Goal: Information Seeking & Learning: Check status

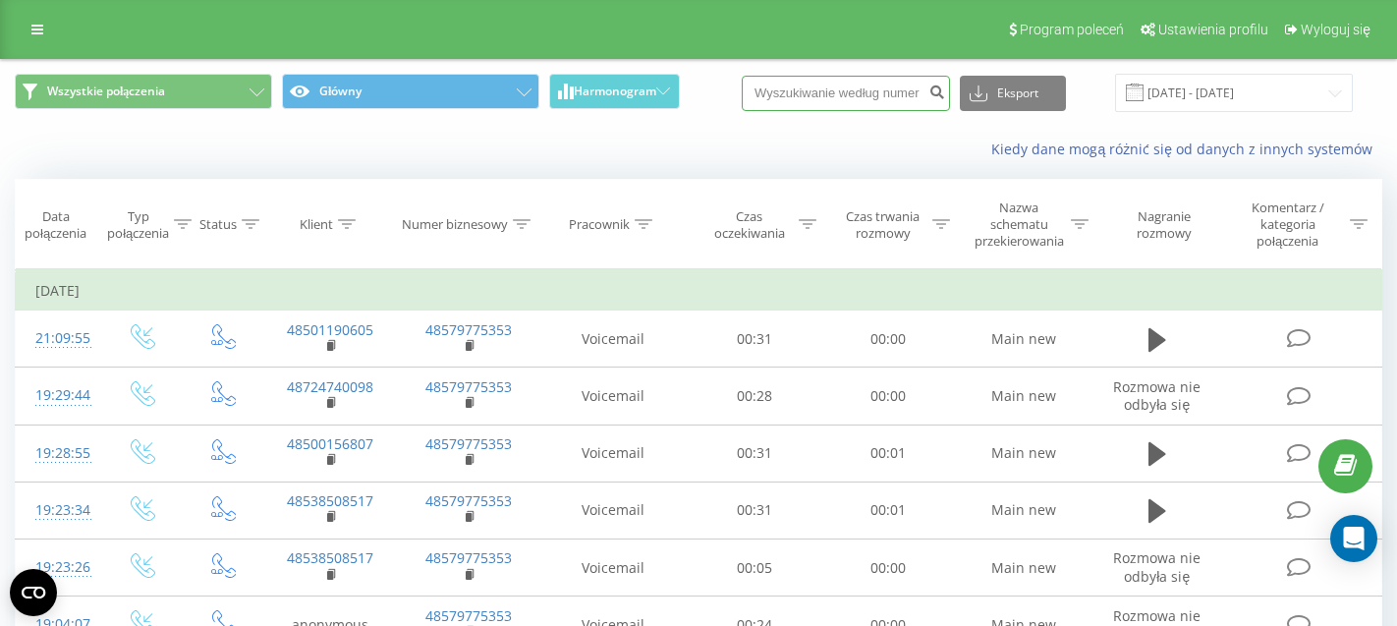
click at [845, 98] on input at bounding box center [846, 93] width 208 height 35
paste input "48500602967"
type input "48500602967"
click at [41, 44] on div "Program poleceń Ustawienia profilu Wyloguj się" at bounding box center [698, 29] width 1397 height 59
click at [38, 32] on icon at bounding box center [37, 30] width 12 height 14
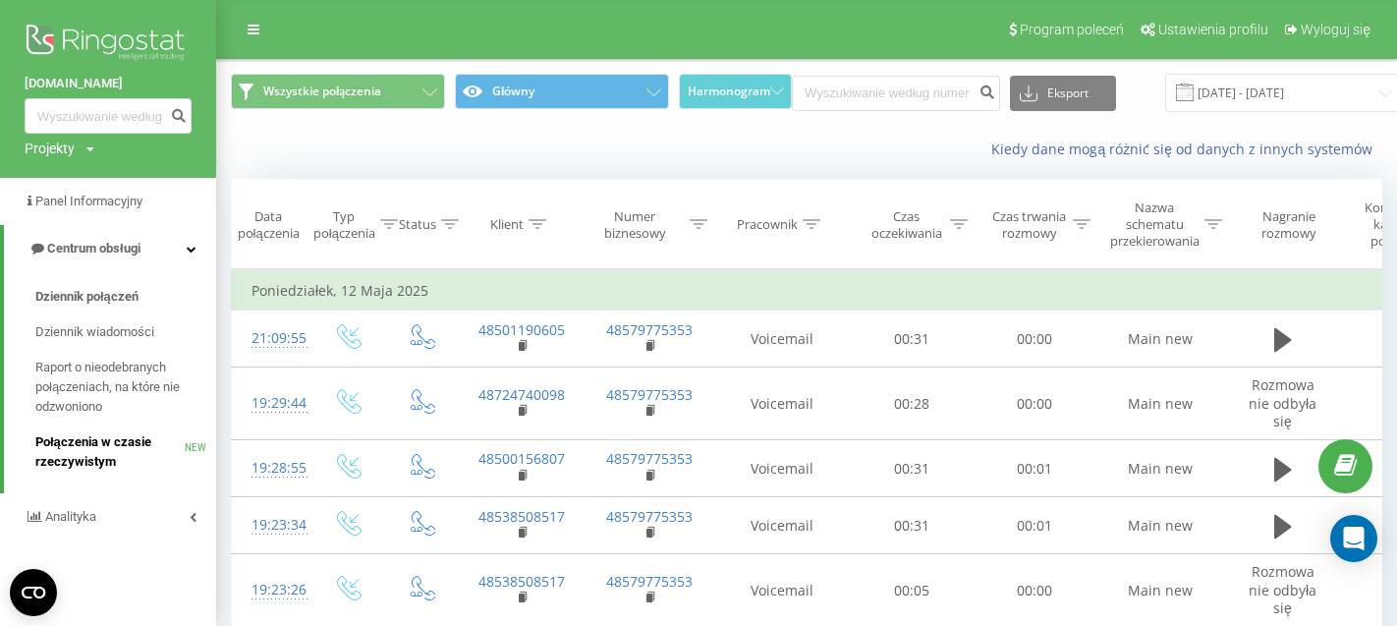
click at [81, 462] on span "Połączenia w czasie rzeczywistym" at bounding box center [109, 451] width 149 height 39
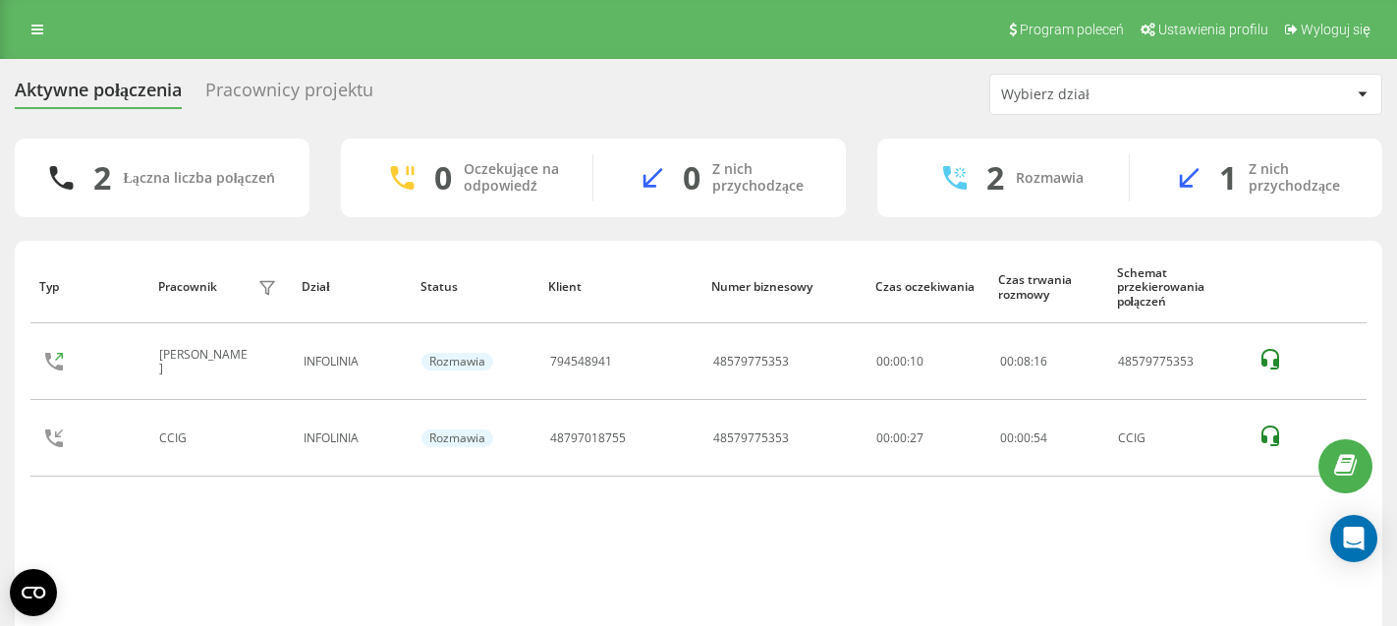
click at [266, 100] on div "Pracownicy projektu" at bounding box center [289, 95] width 168 height 30
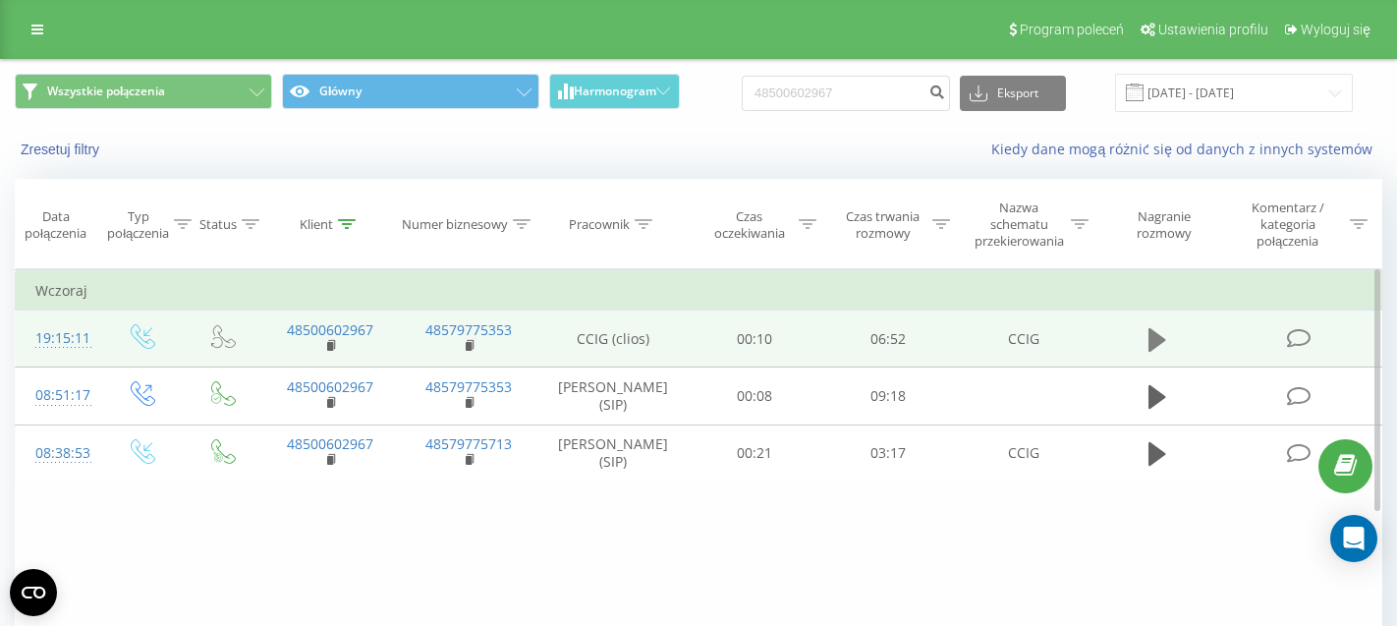
click at [1151, 345] on icon at bounding box center [1157, 340] width 18 height 24
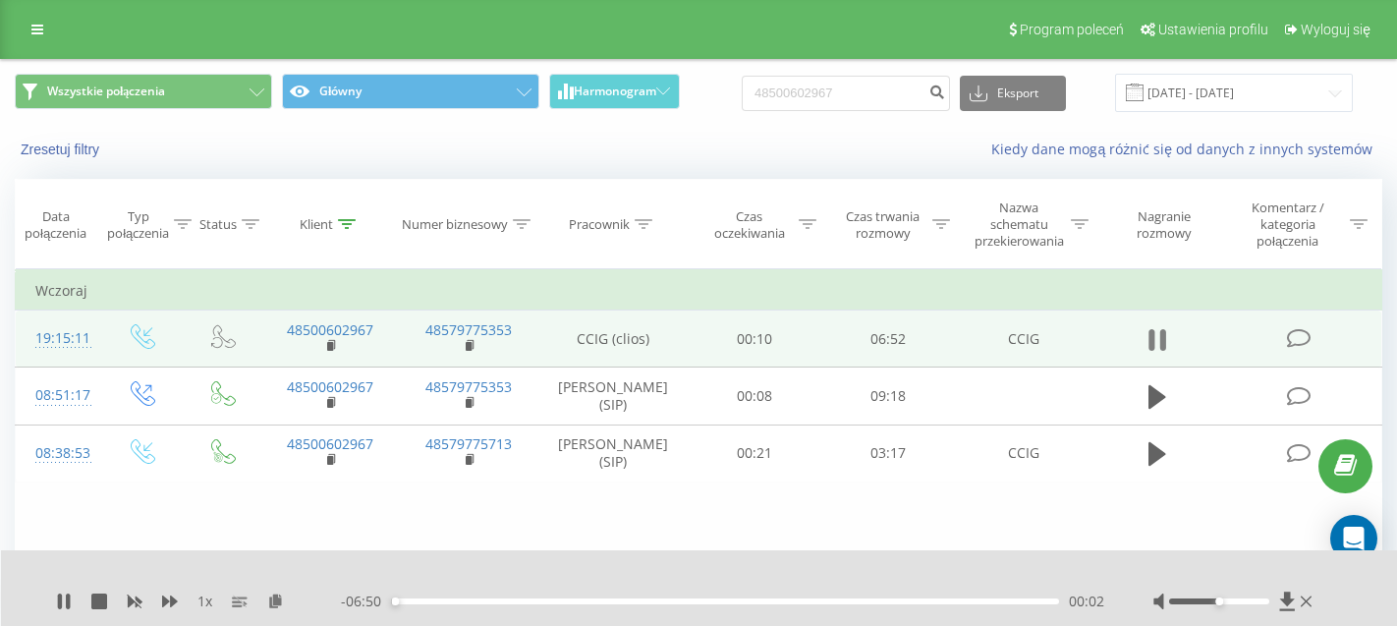
click at [1158, 347] on icon at bounding box center [1157, 340] width 18 height 28
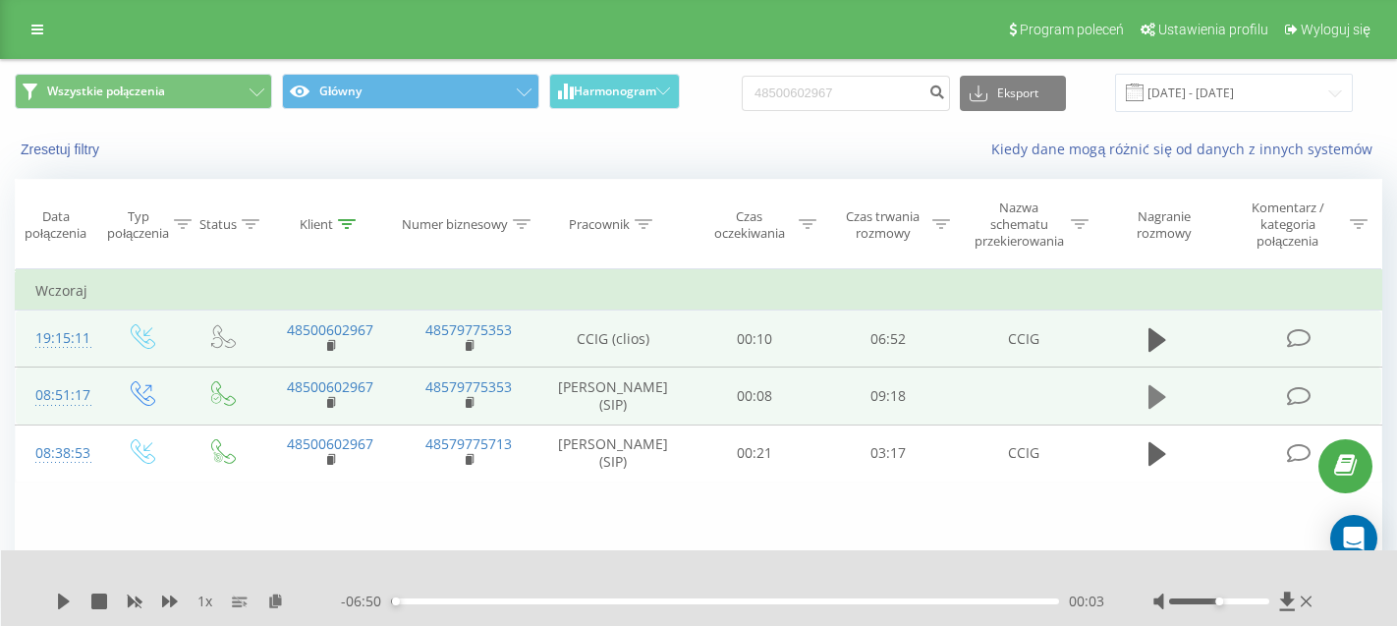
click at [1152, 409] on icon at bounding box center [1157, 397] width 18 height 24
click at [426, 601] on div "00:29" at bounding box center [725, 601] width 668 height 6
click at [62, 592] on div "1 x" at bounding box center [198, 601] width 285 height 20
click at [66, 599] on icon at bounding box center [64, 601] width 16 height 16
click at [811, 95] on input "48500602967" at bounding box center [846, 93] width 208 height 35
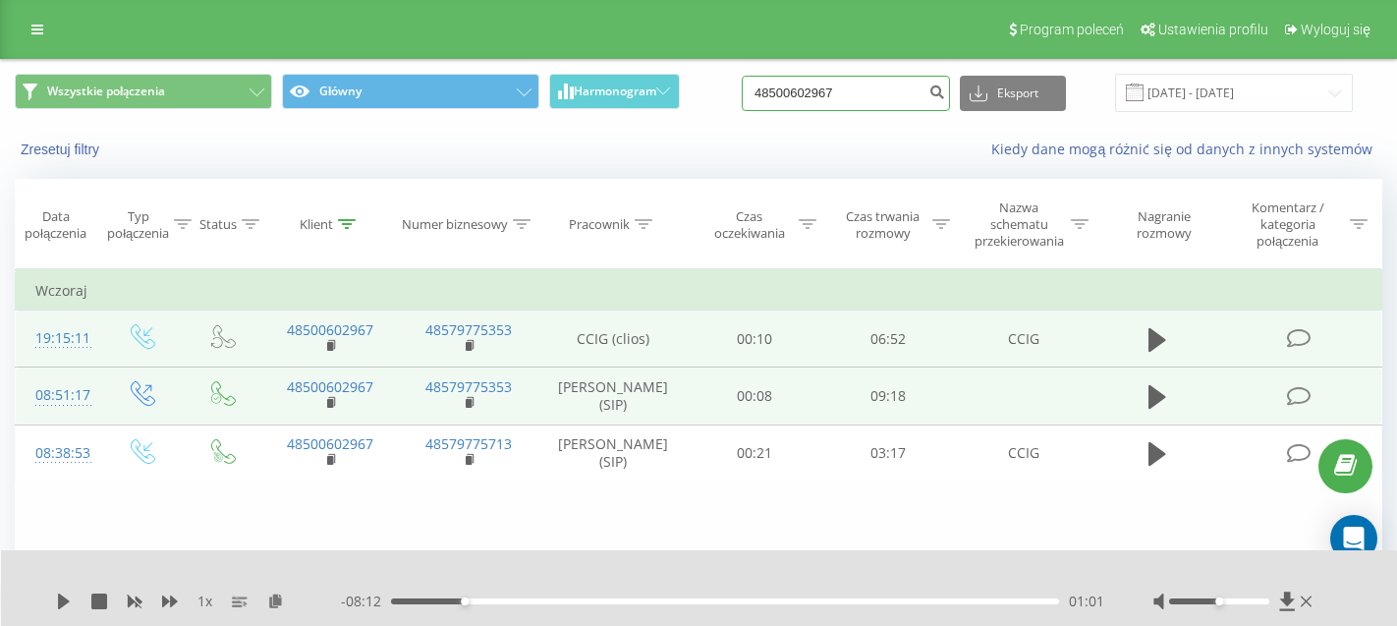
click at [811, 95] on input "48500602967" at bounding box center [846, 93] width 208 height 35
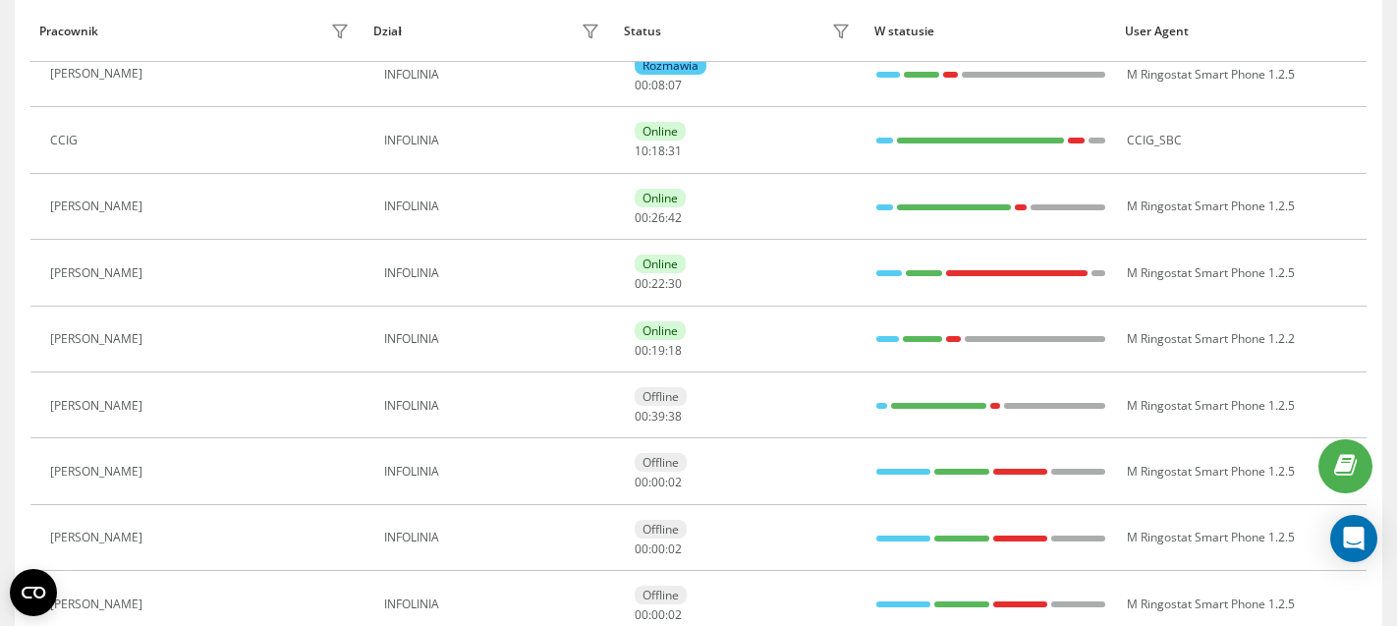
scroll to position [303, 0]
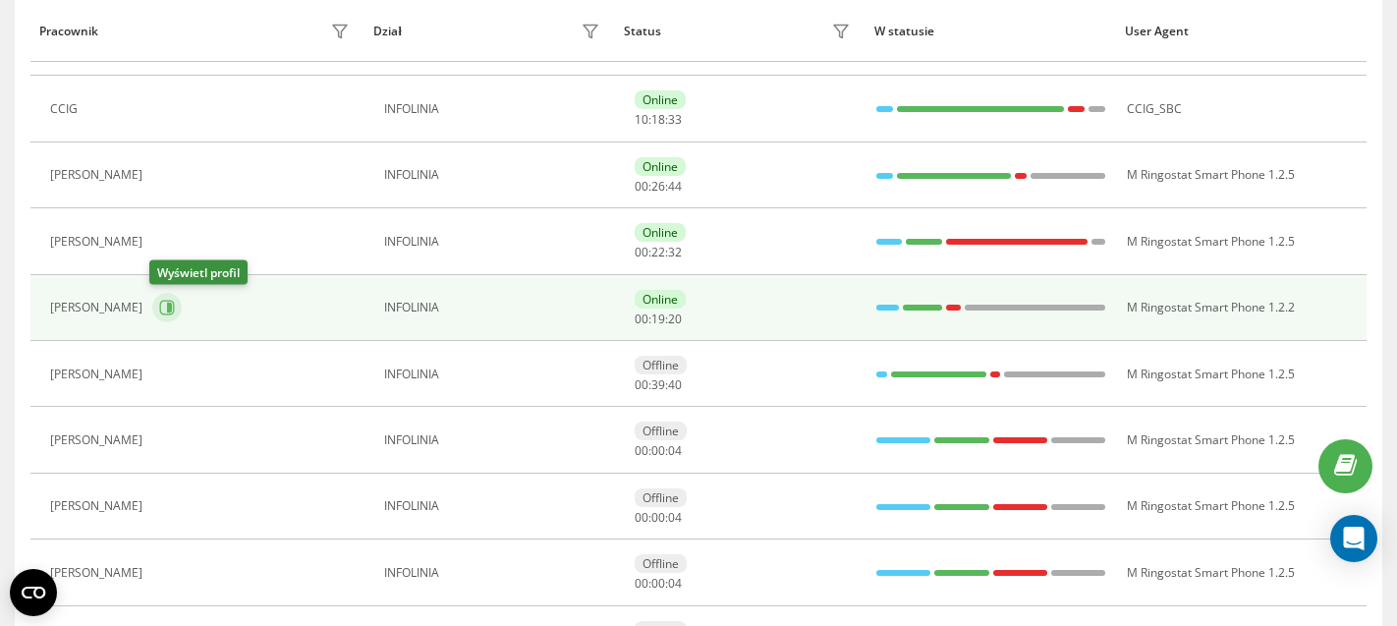
click at [176, 311] on button at bounding box center [166, 307] width 29 height 29
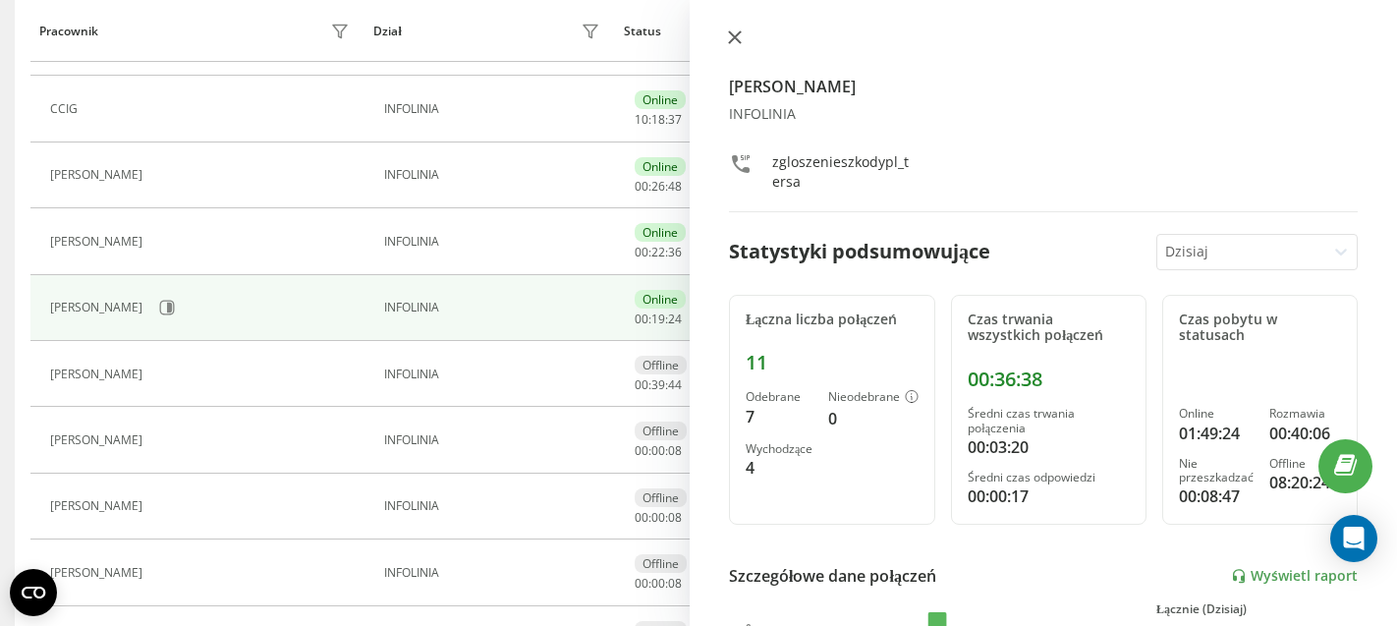
click at [733, 42] on icon at bounding box center [735, 37] width 14 height 14
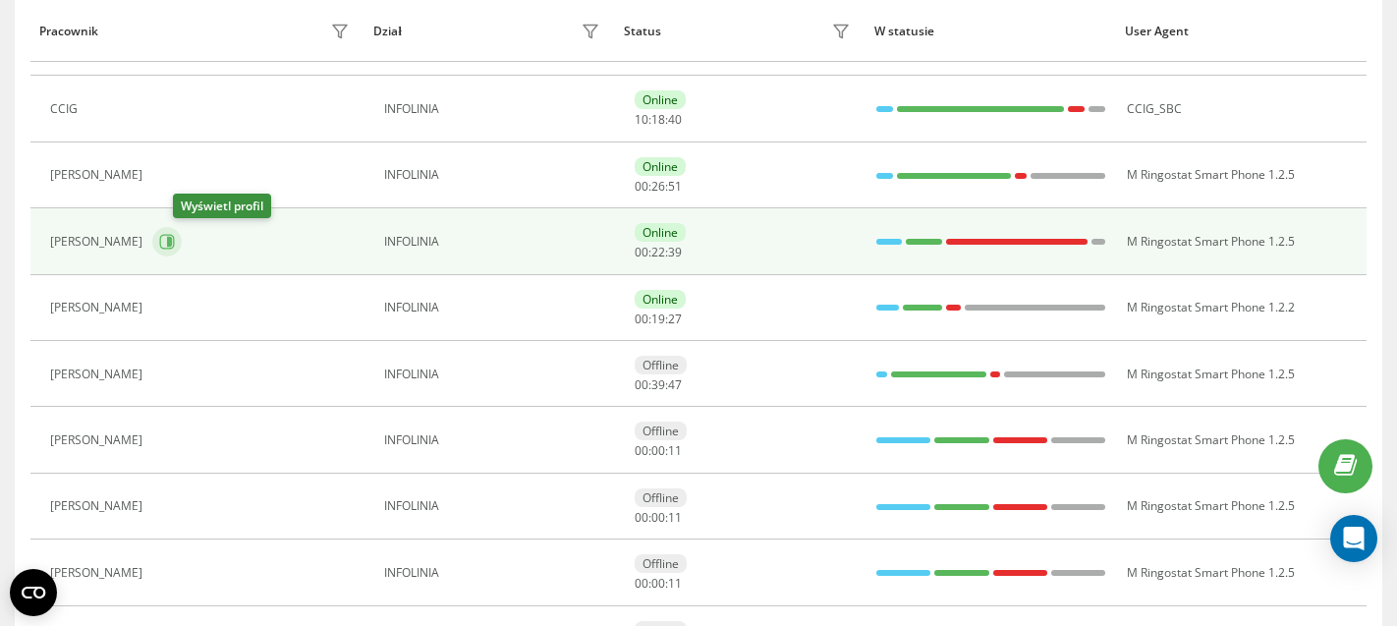
click at [175, 244] on icon at bounding box center [167, 242] width 16 height 16
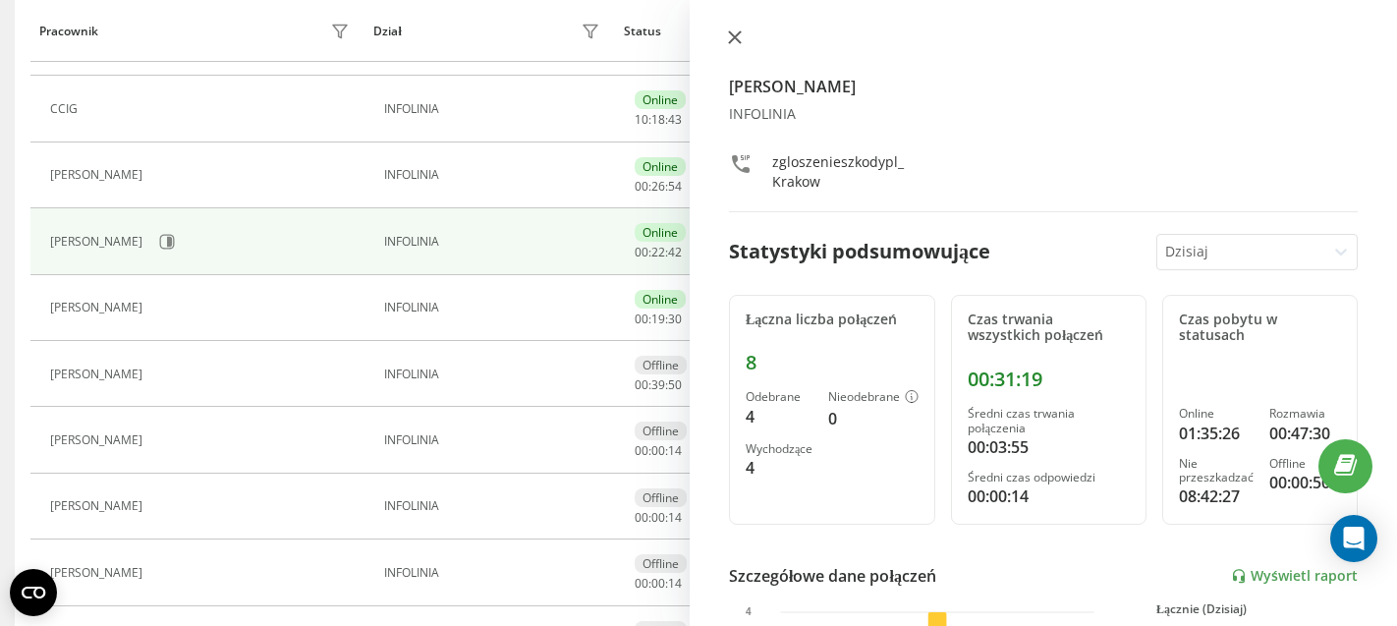
click at [733, 42] on icon at bounding box center [735, 37] width 14 height 14
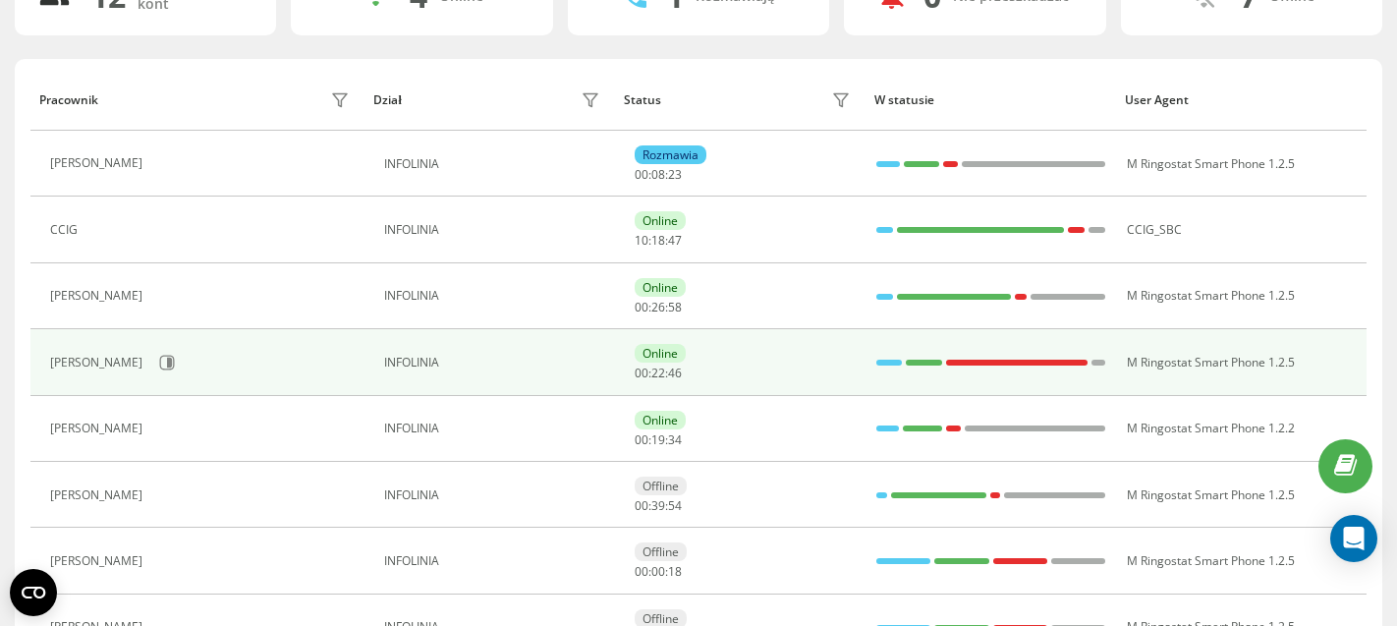
scroll to position [157, 0]
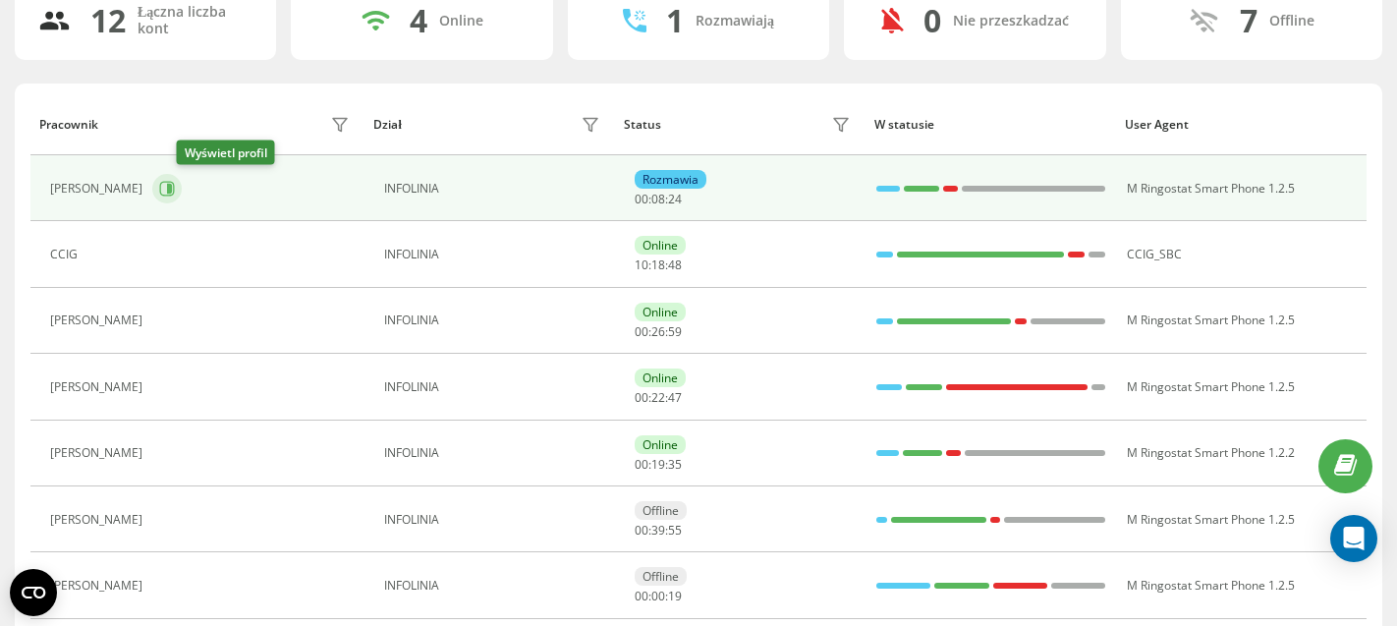
click at [172, 184] on icon at bounding box center [169, 189] width 5 height 10
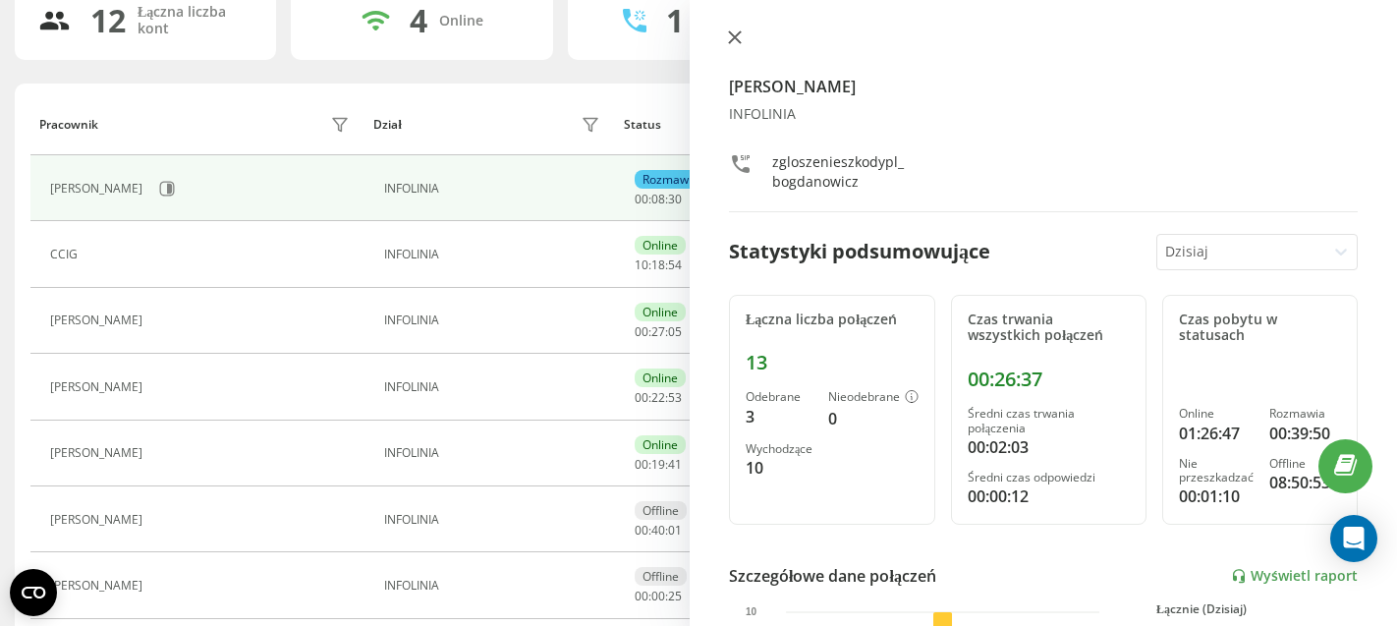
click at [730, 36] on icon at bounding box center [735, 37] width 12 height 12
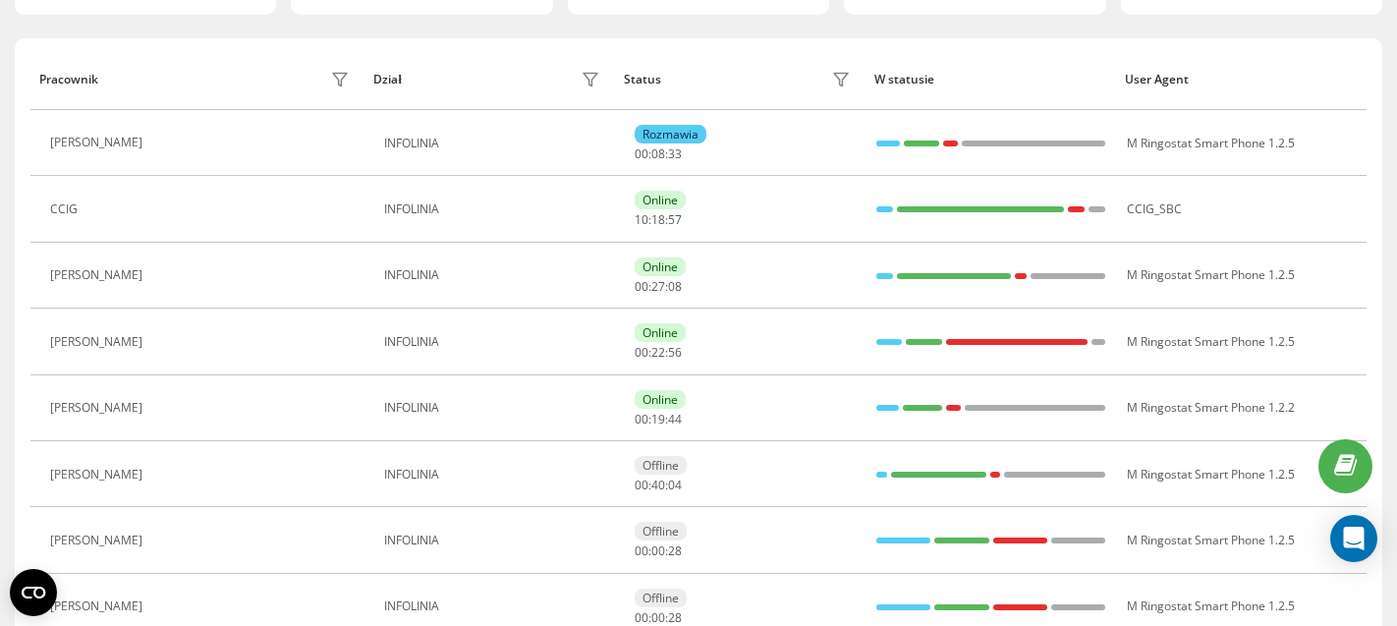
scroll to position [210, 0]
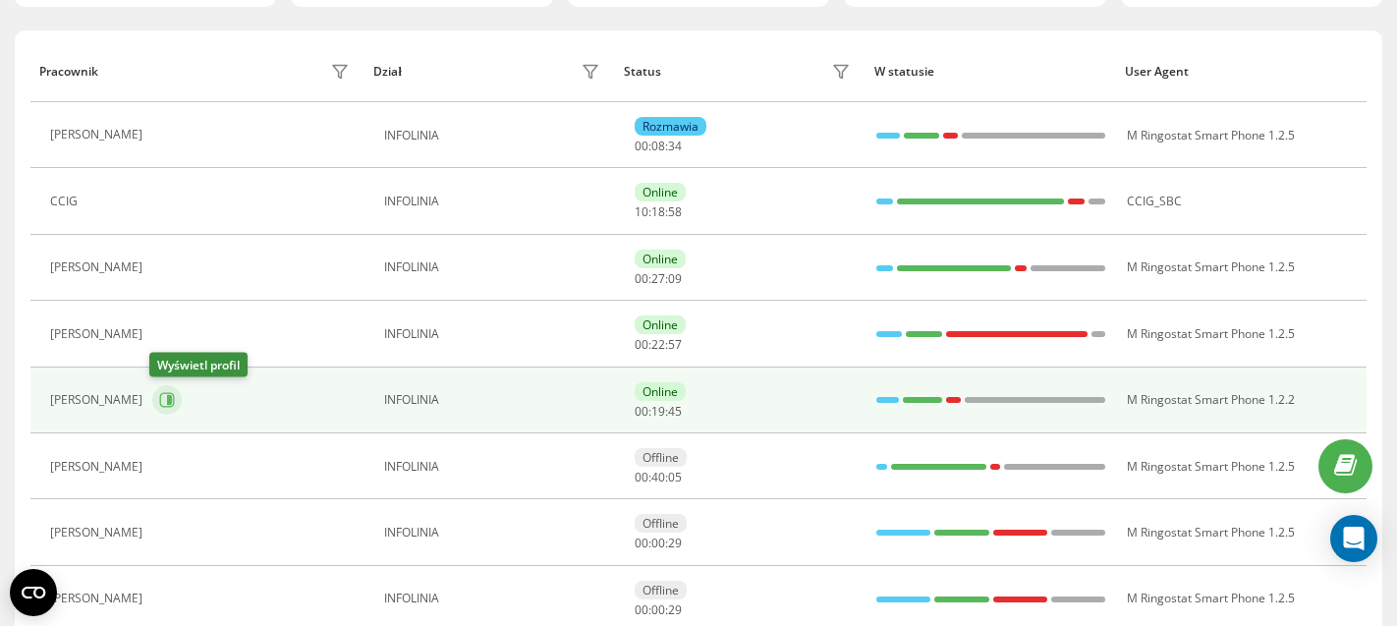
click at [162, 401] on icon at bounding box center [167, 400] width 16 height 16
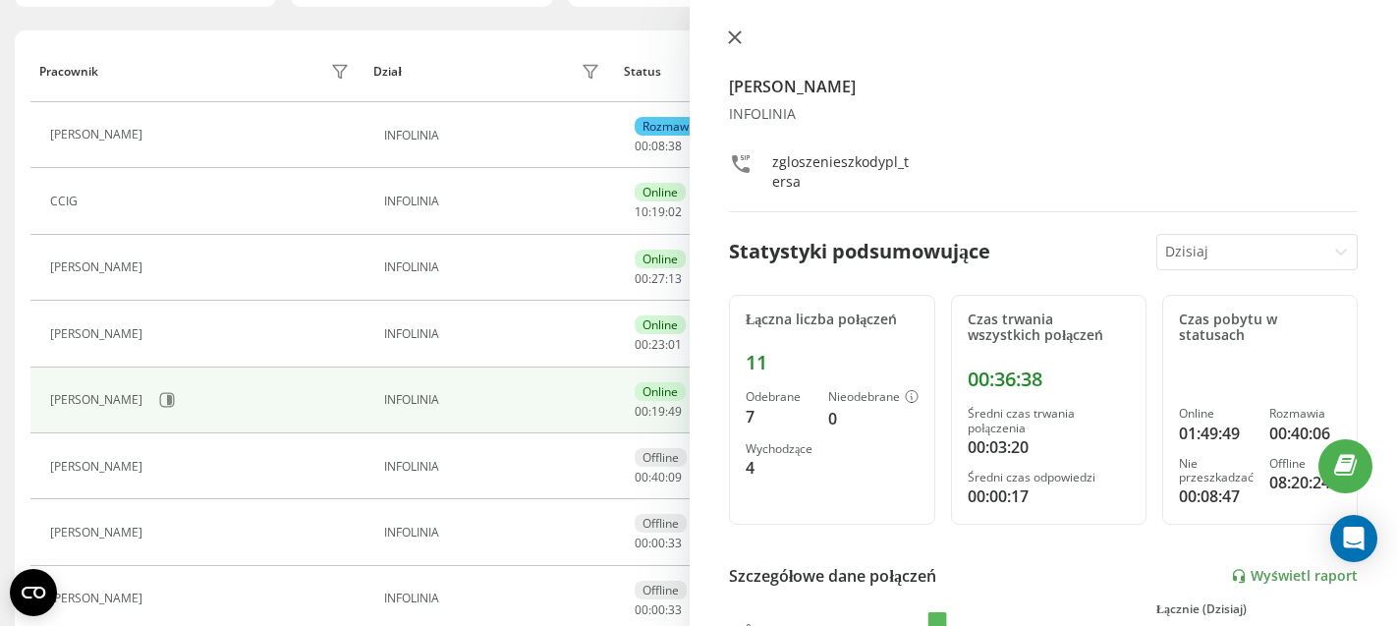
click at [738, 37] on icon at bounding box center [735, 37] width 14 height 14
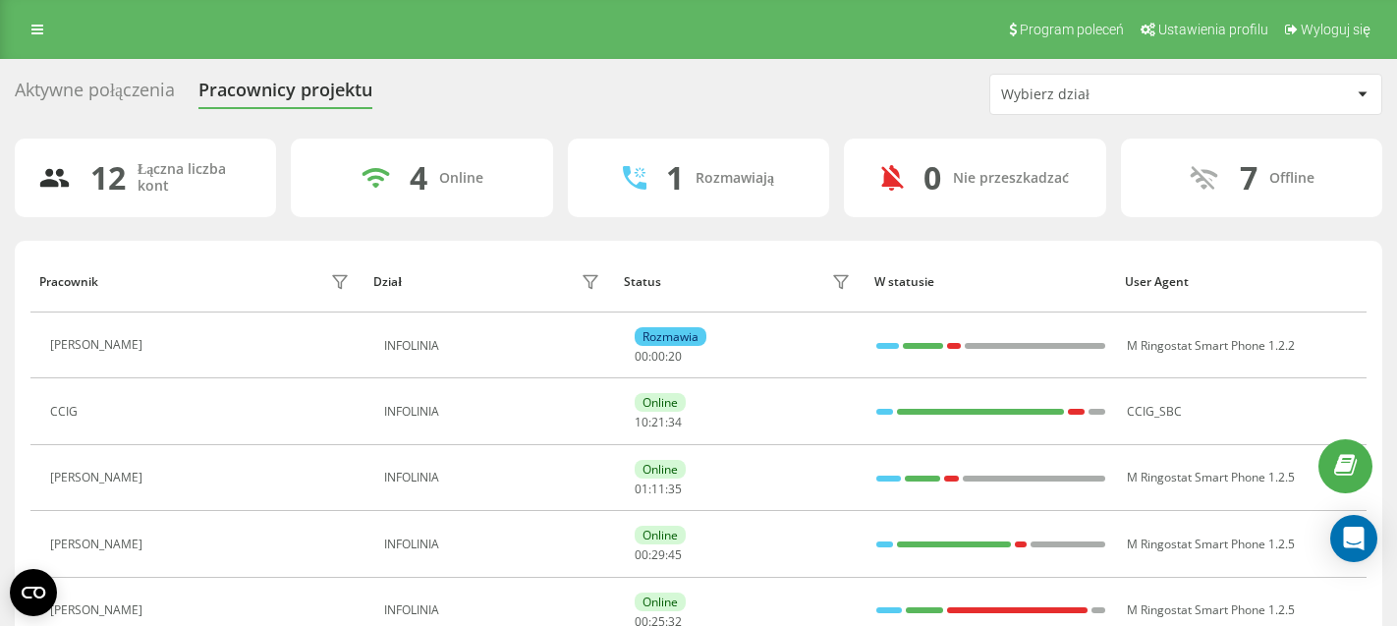
click at [125, 85] on div "Aktywne połączenia" at bounding box center [95, 95] width 160 height 30
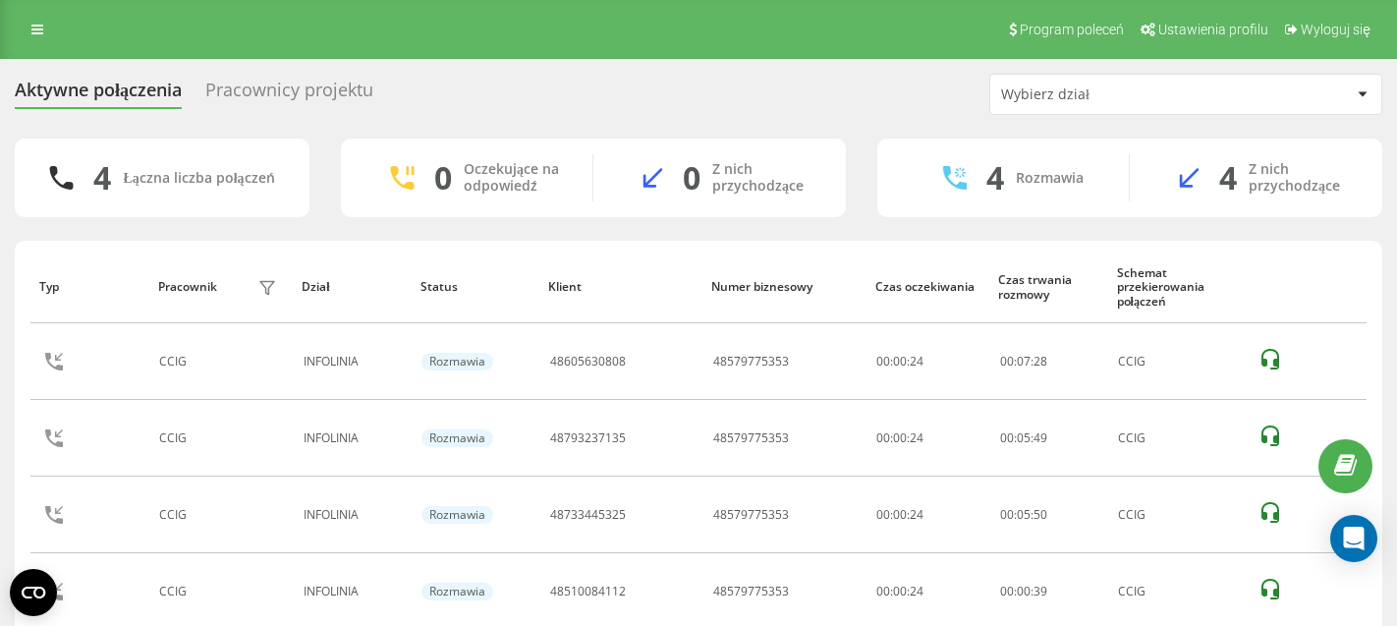
scroll to position [95, 0]
click at [316, 96] on div "Pracownicy projektu" at bounding box center [289, 95] width 168 height 30
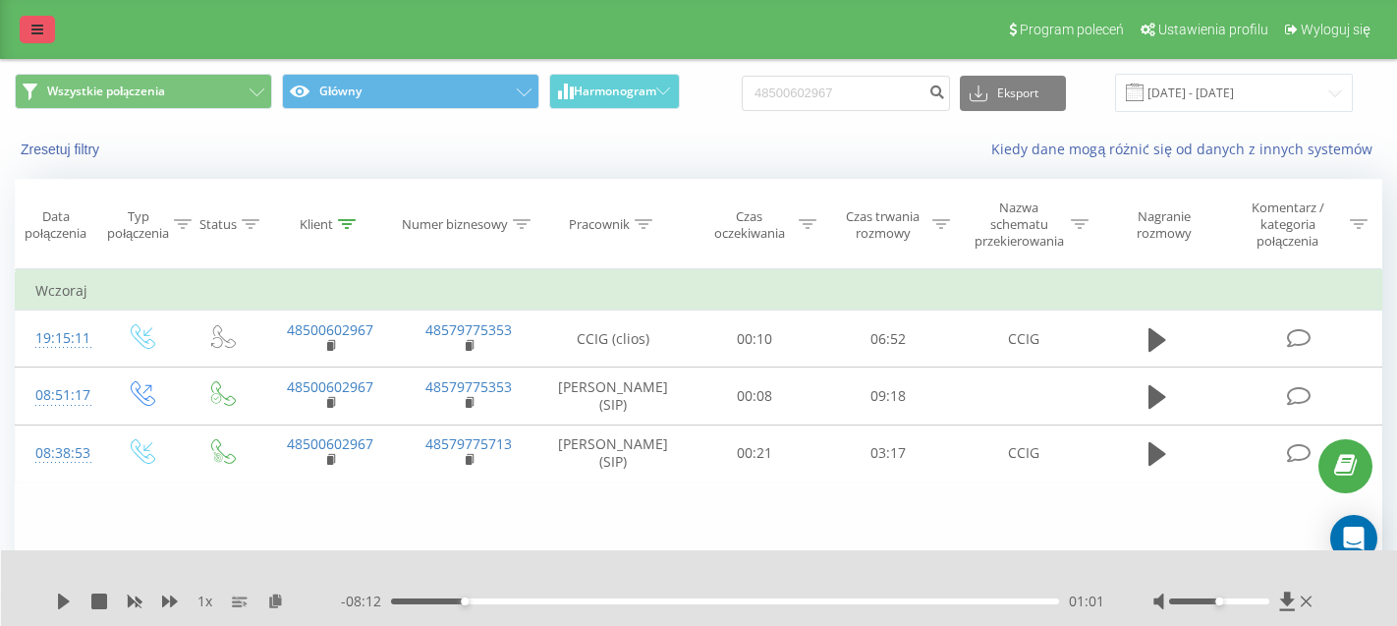
click at [43, 38] on link at bounding box center [37, 30] width 35 height 28
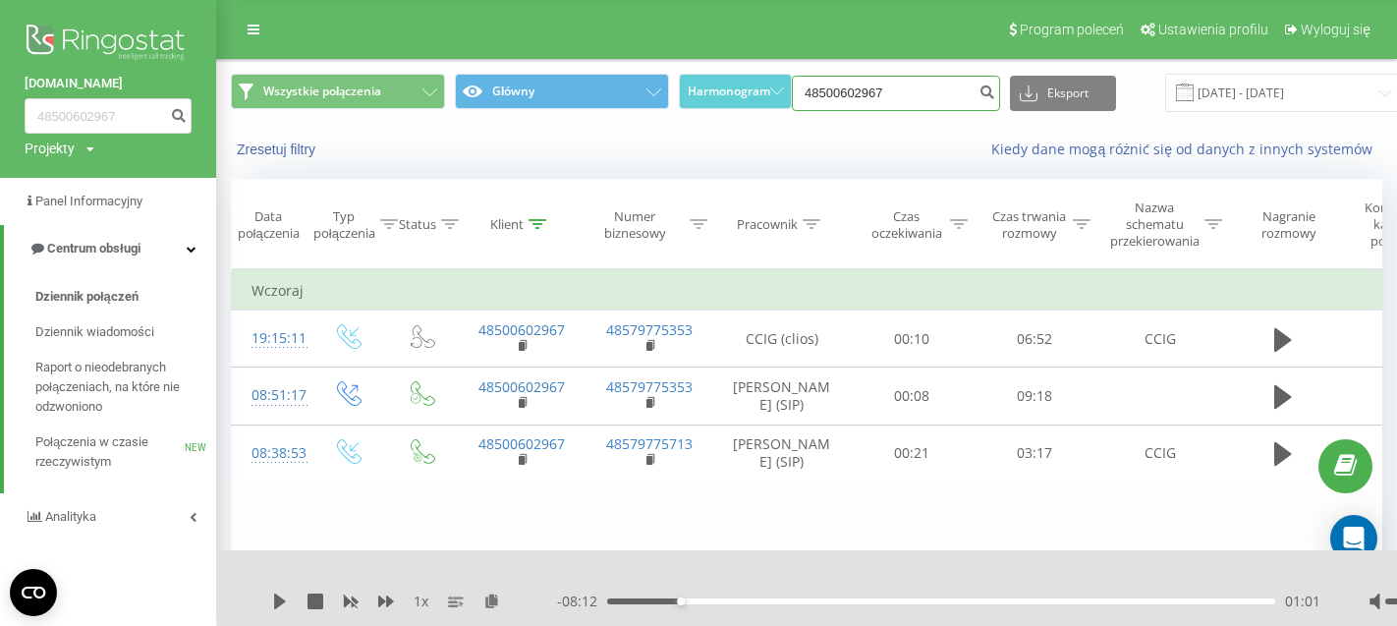
click at [898, 104] on input "48500602967" at bounding box center [896, 93] width 208 height 35
paste input "691944782"
type input "48691944782"
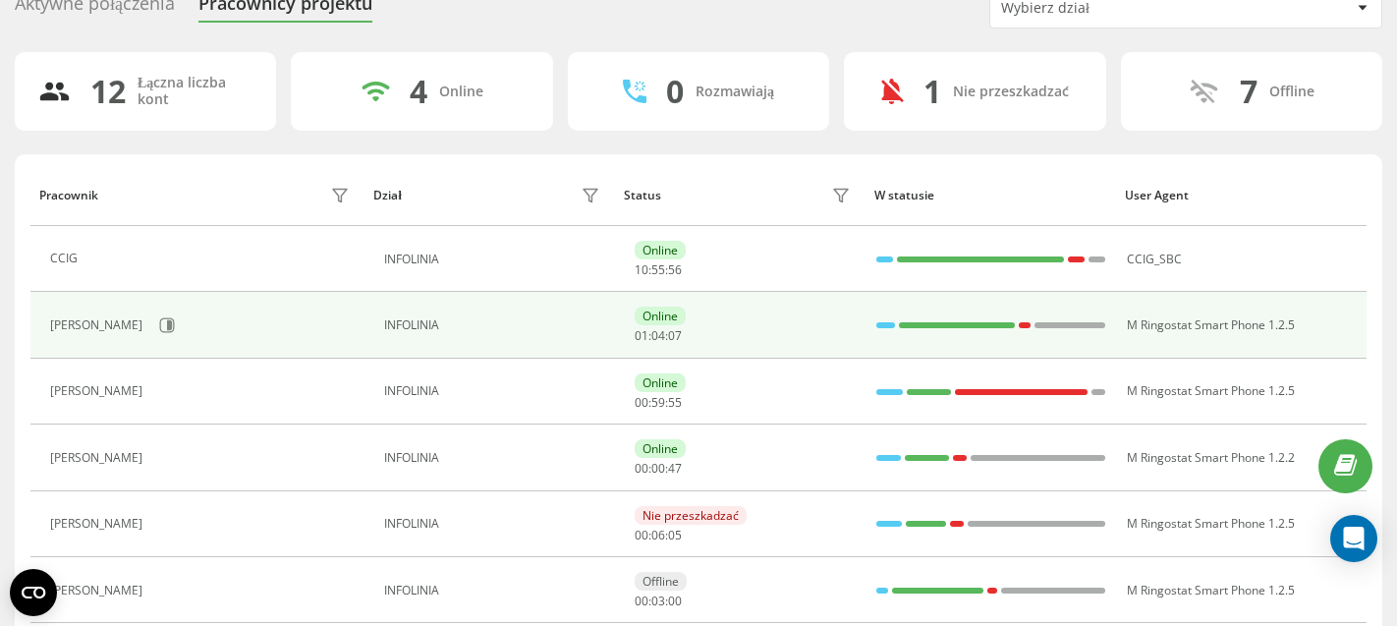
scroll to position [102, 0]
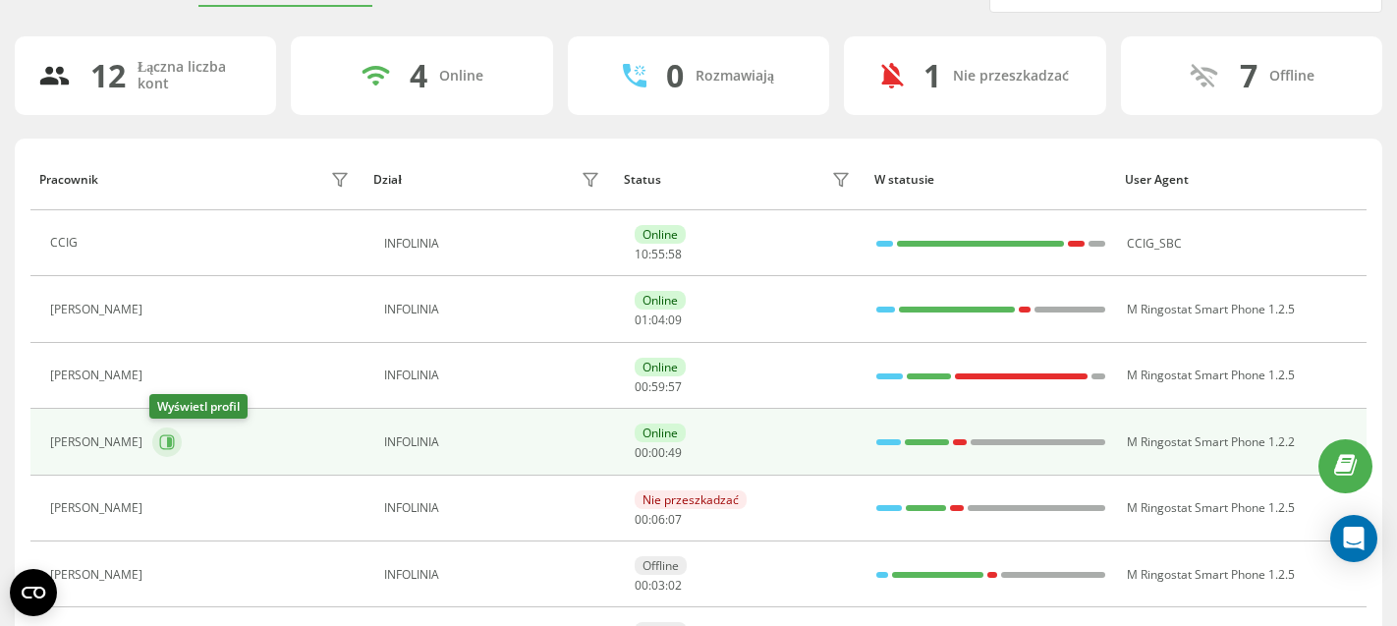
click at [164, 445] on icon at bounding box center [167, 442] width 16 height 16
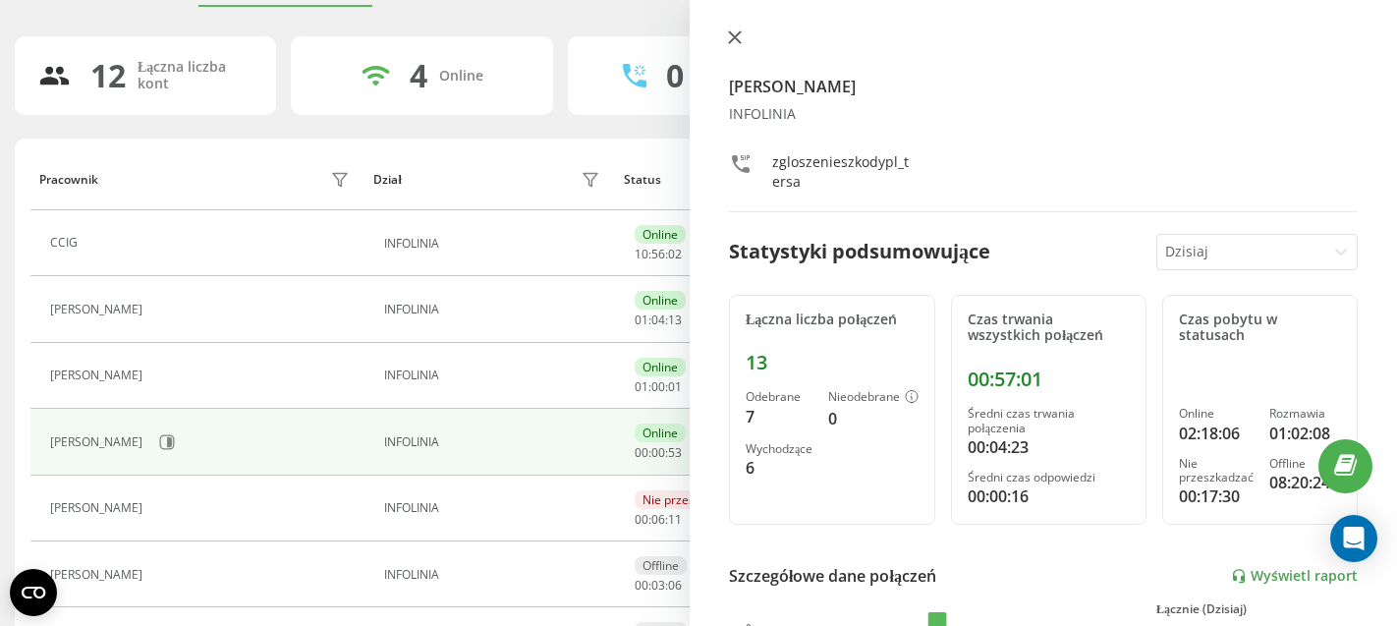
click at [735, 35] on icon at bounding box center [735, 37] width 12 height 12
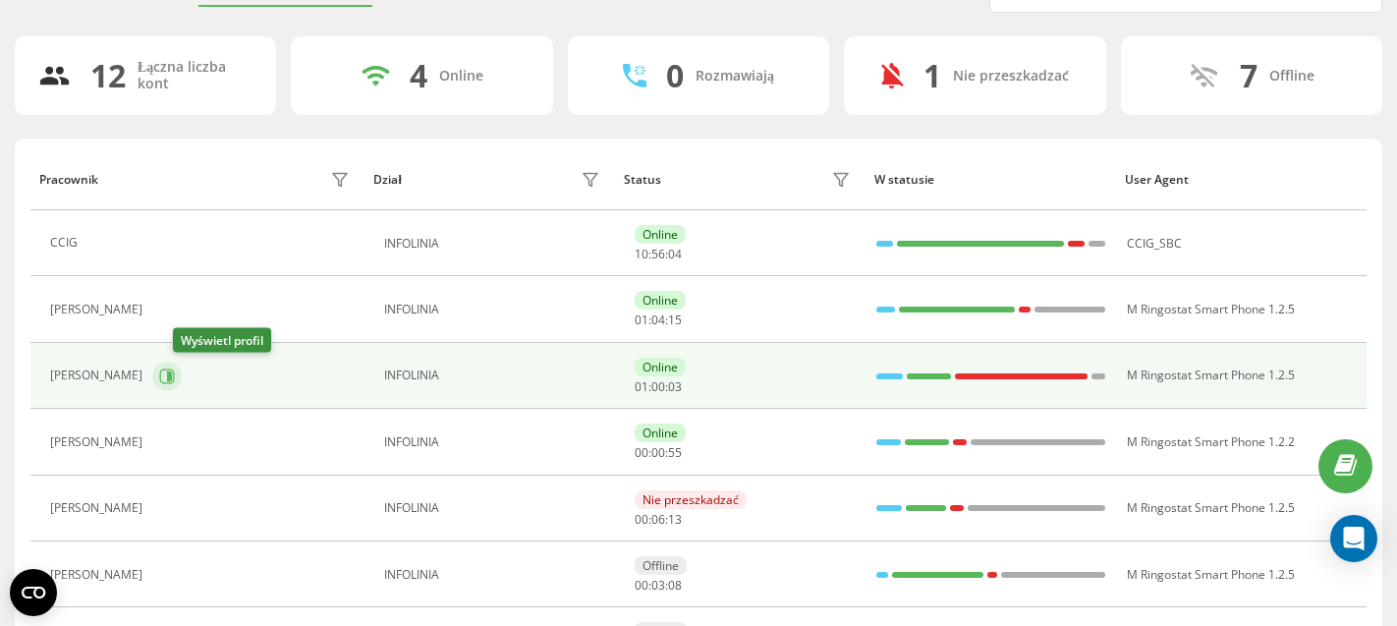
click at [182, 381] on button at bounding box center [166, 375] width 29 height 29
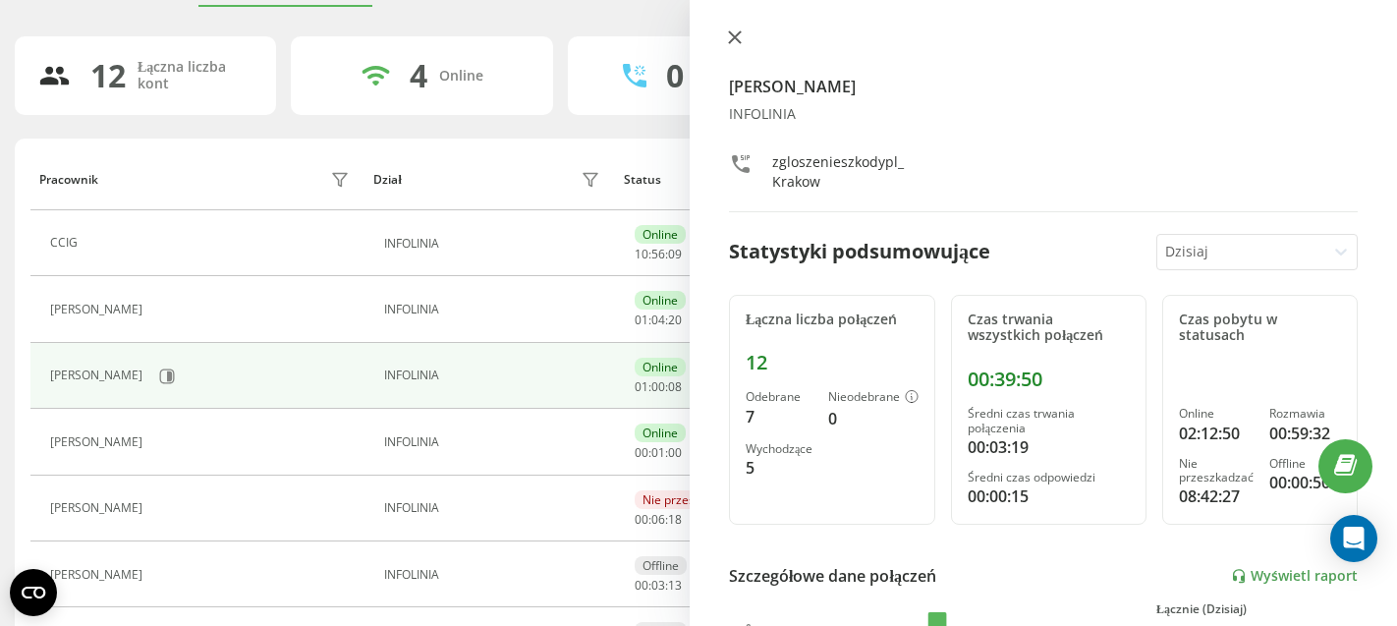
click at [736, 40] on icon at bounding box center [735, 37] width 12 height 12
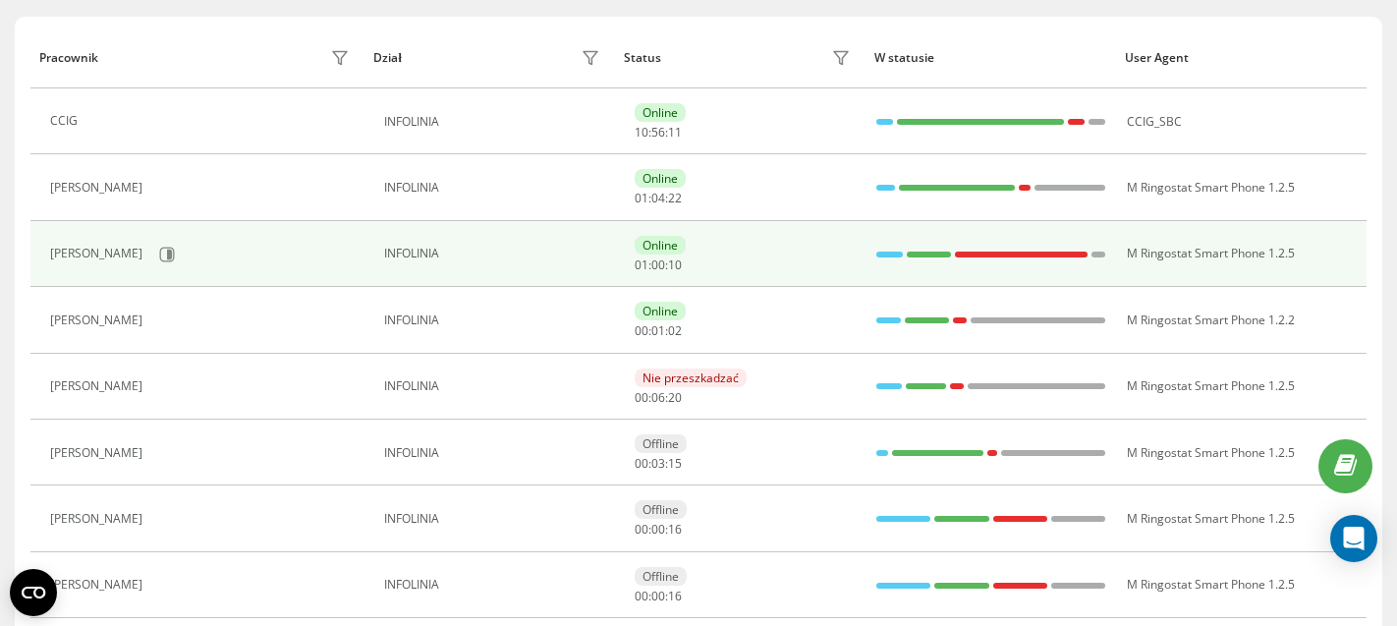
scroll to position [226, 0]
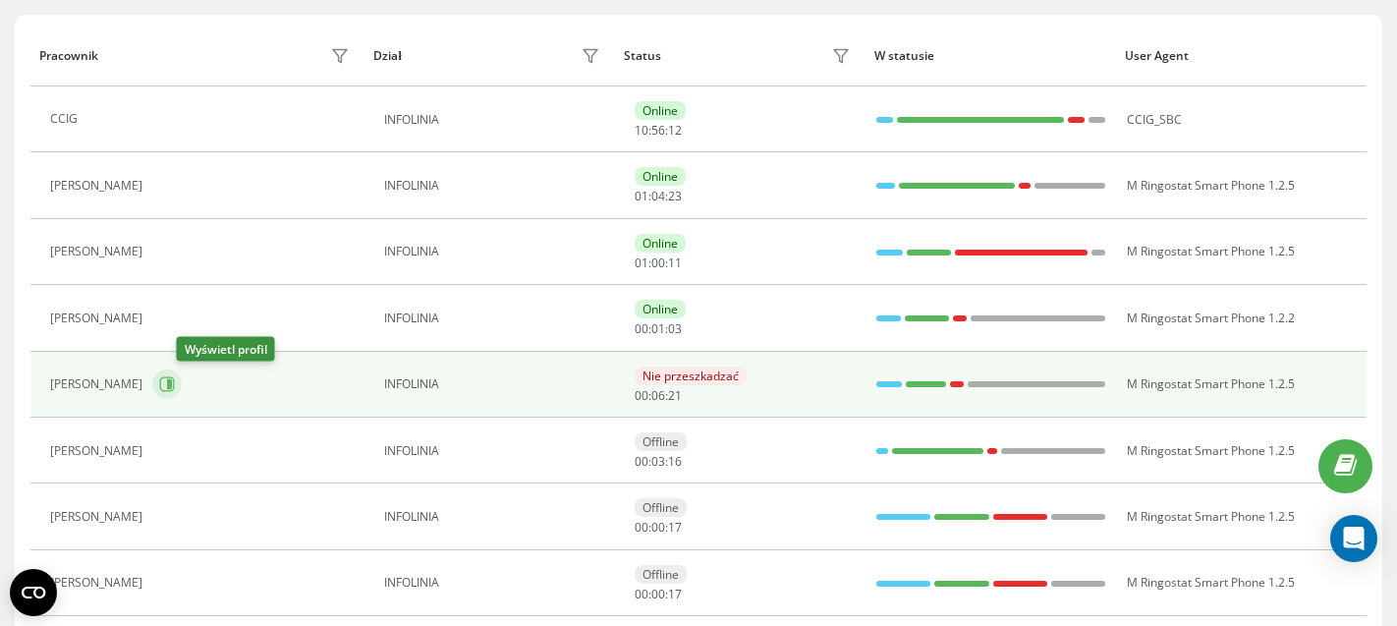
click at [172, 389] on icon at bounding box center [169, 384] width 5 height 10
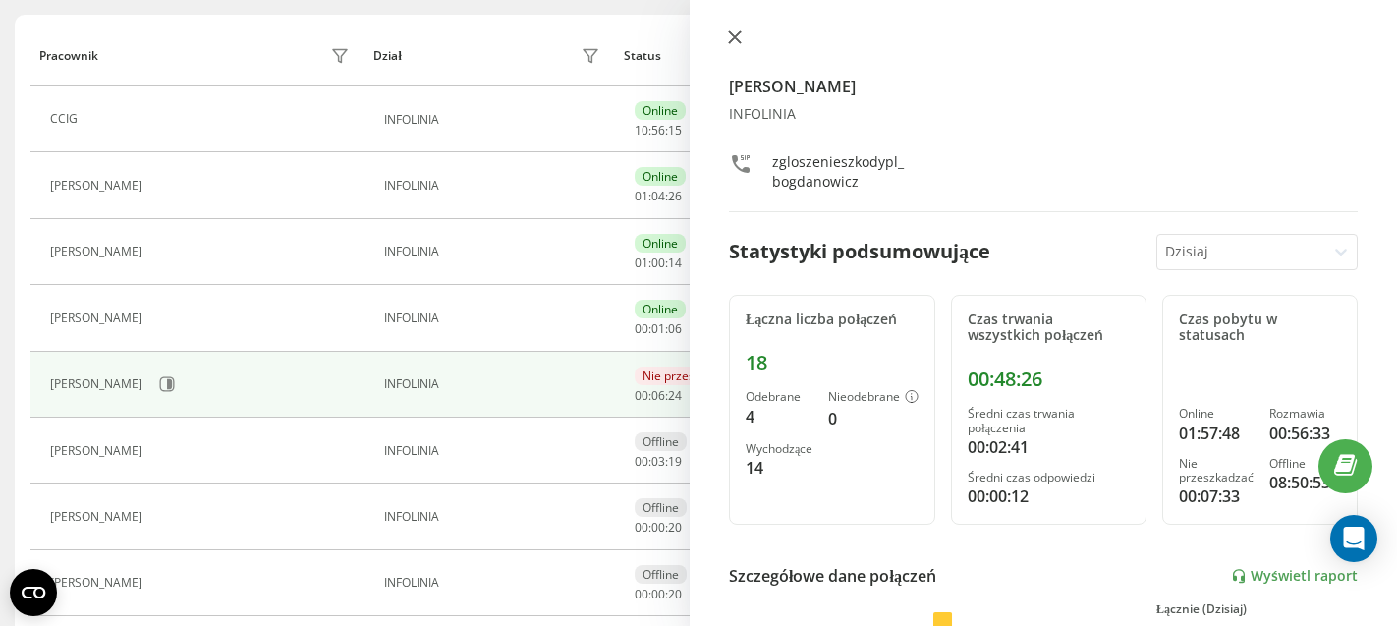
click at [734, 36] on icon at bounding box center [735, 37] width 14 height 14
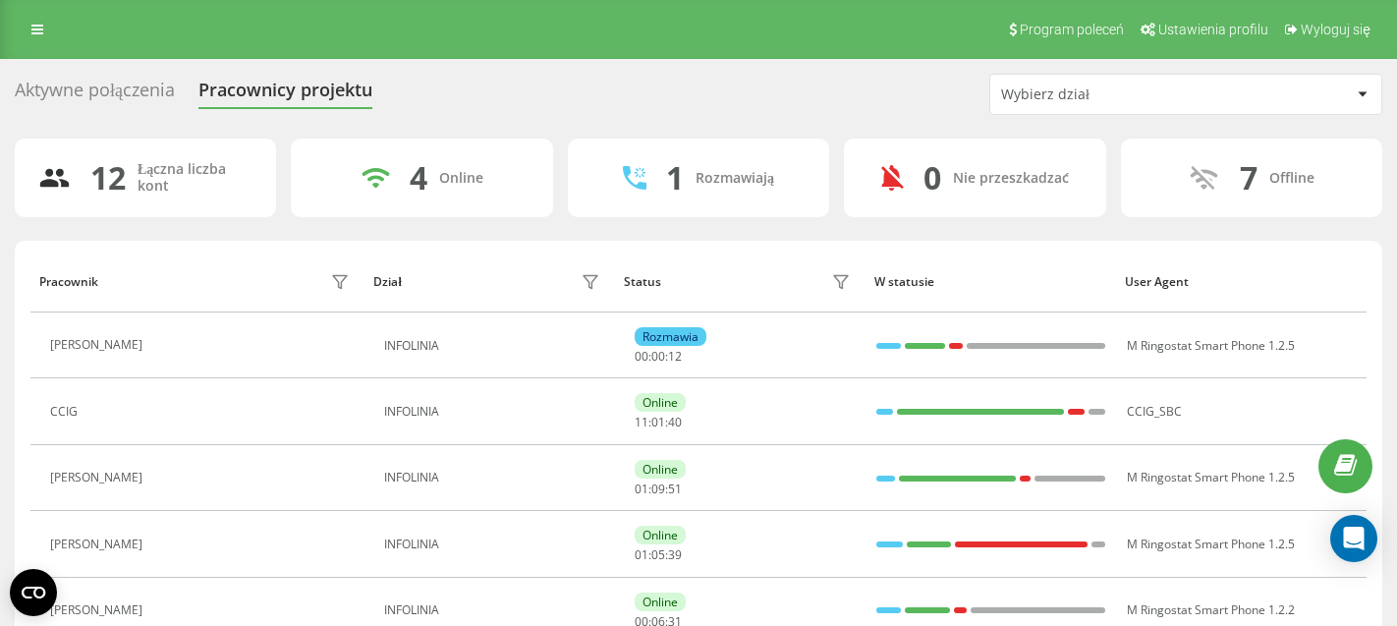
click at [97, 94] on div "Aktywne połączenia" at bounding box center [95, 95] width 160 height 30
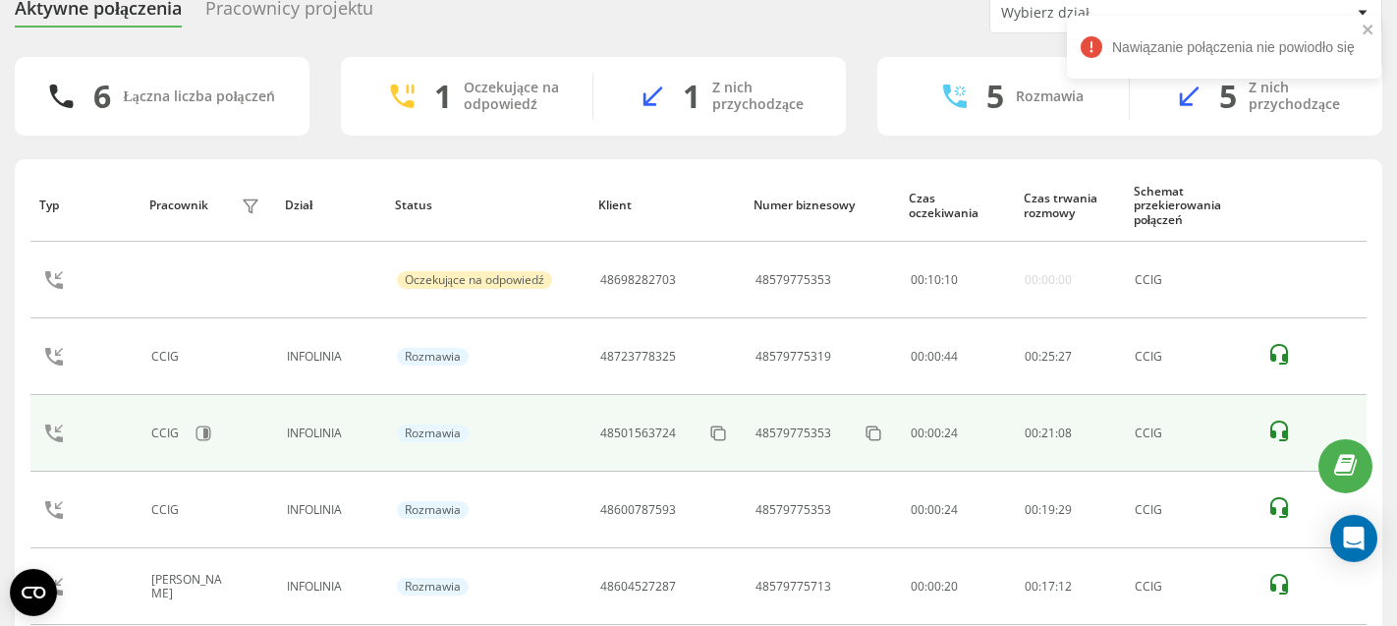
scroll to position [79, 0]
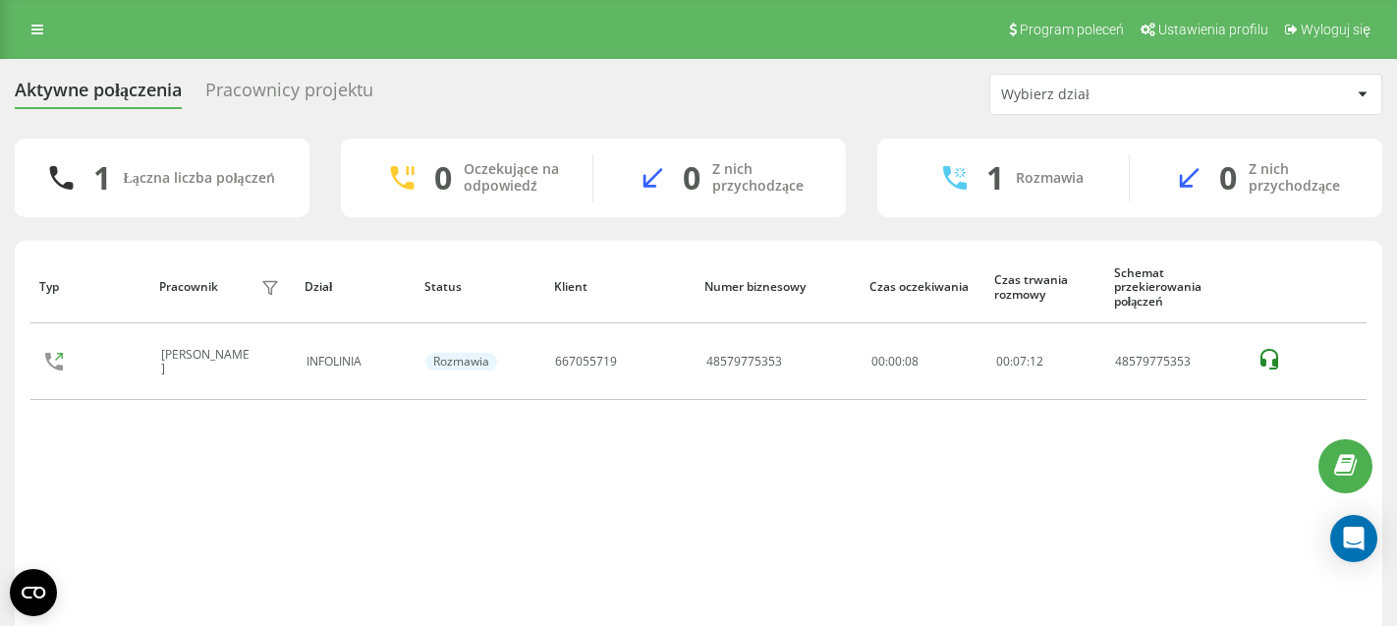
click at [332, 91] on div "Pracownicy projektu" at bounding box center [289, 95] width 168 height 30
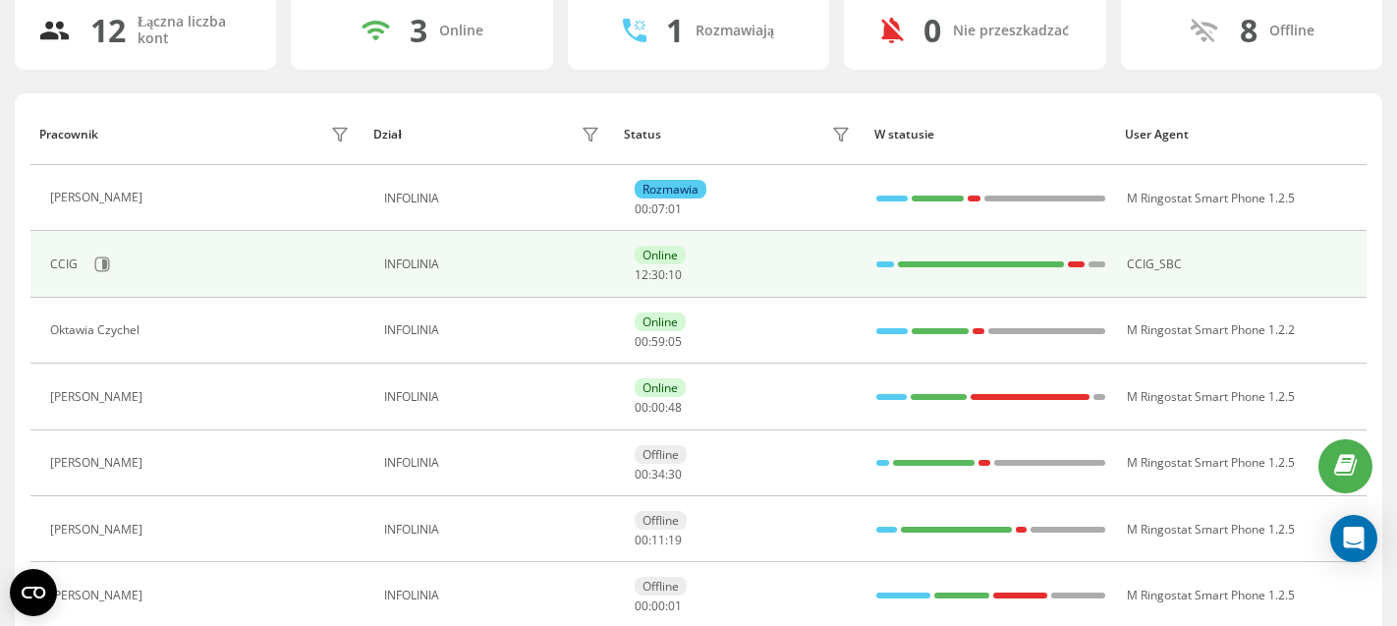
scroll to position [150, 0]
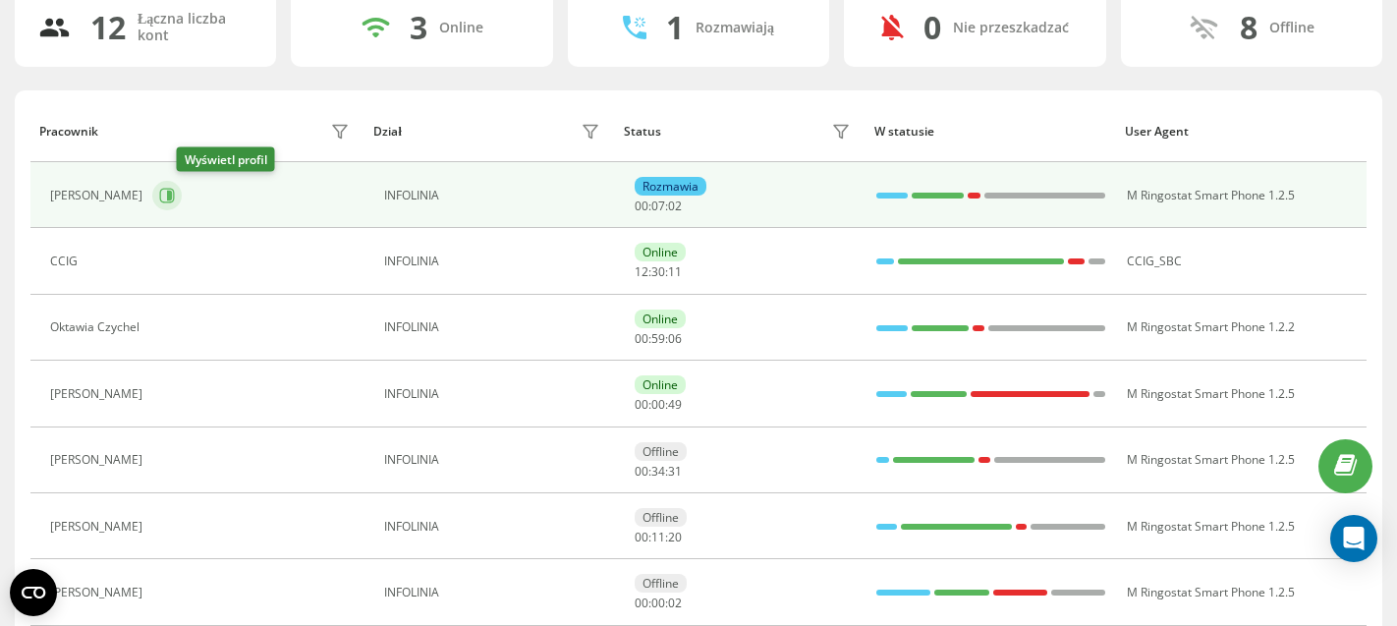
click at [175, 197] on icon at bounding box center [167, 195] width 15 height 15
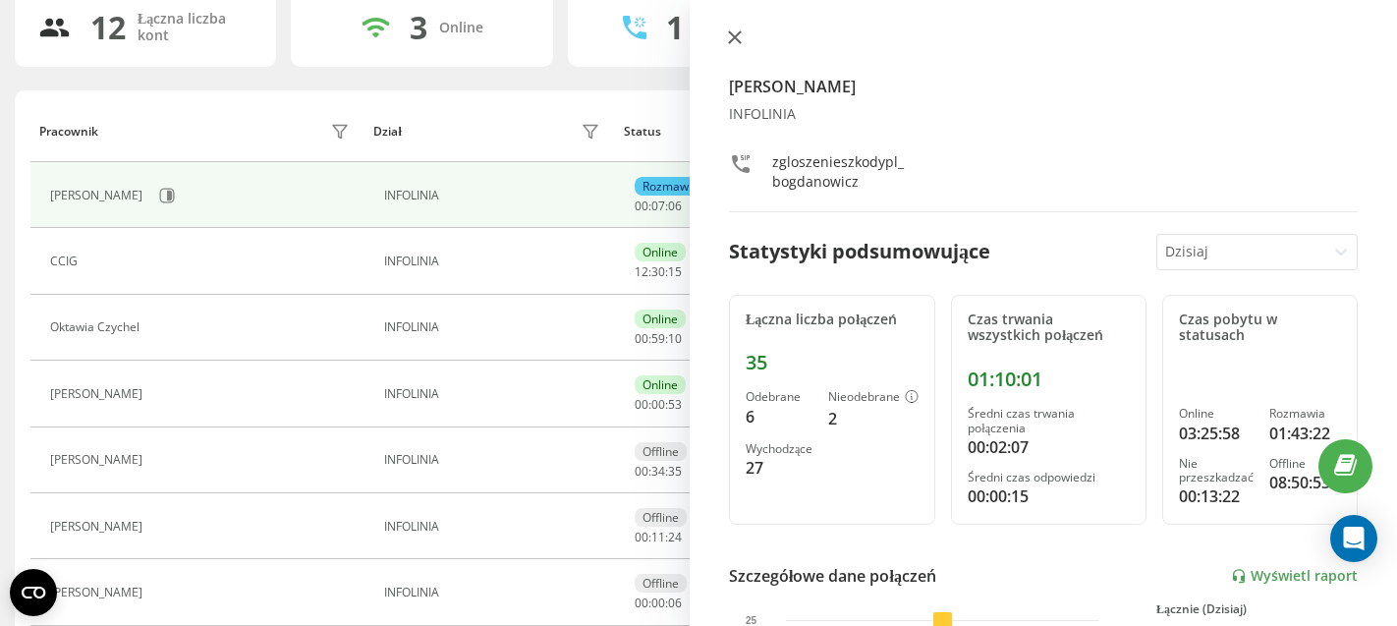
click at [736, 33] on icon at bounding box center [735, 37] width 14 height 14
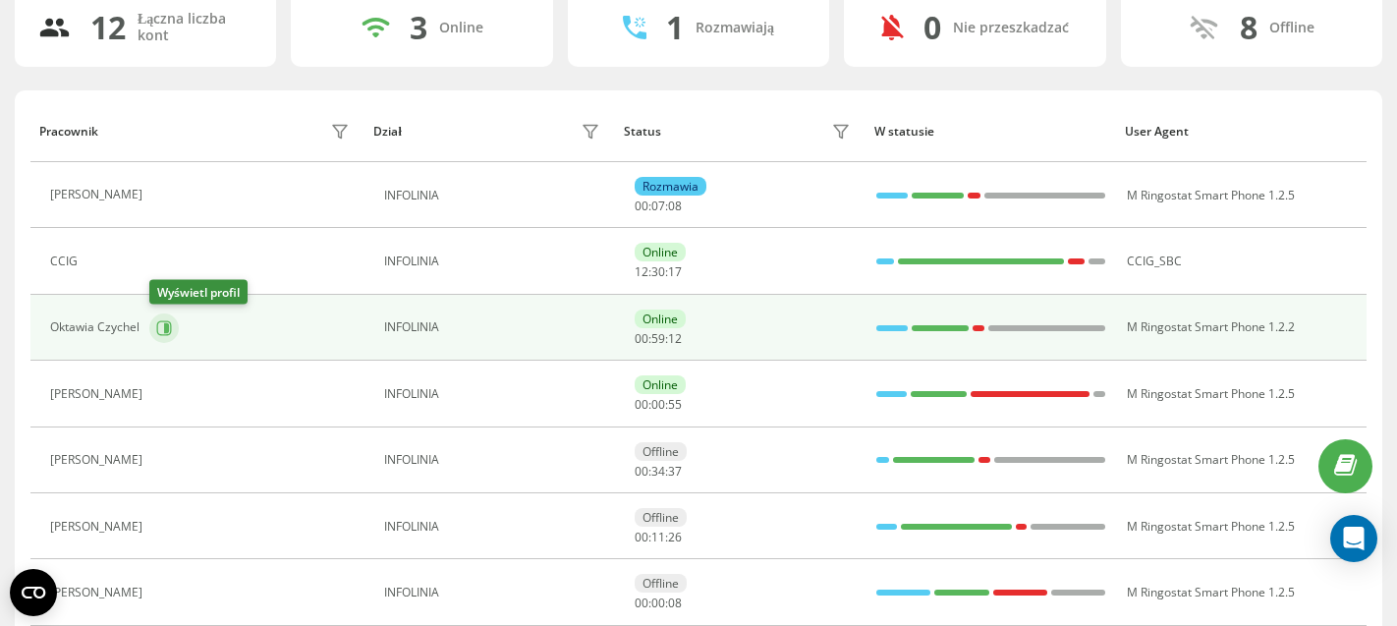
click at [157, 334] on icon at bounding box center [164, 328] width 16 height 16
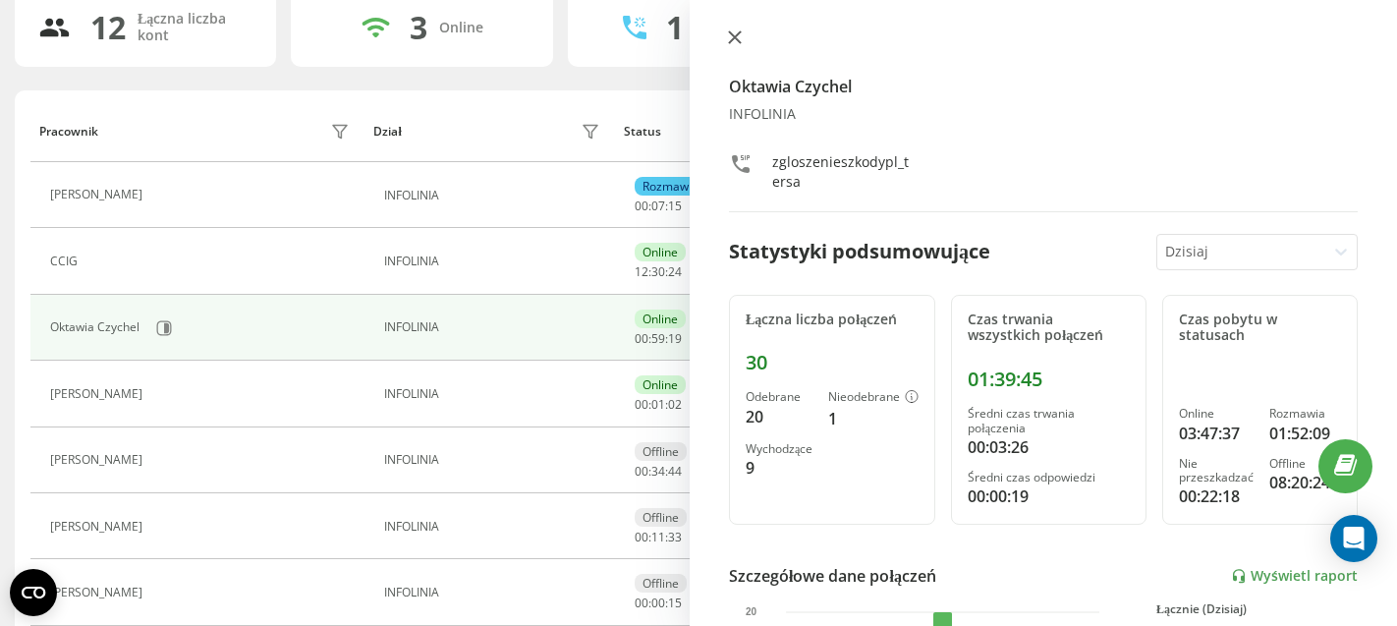
click at [733, 45] on button at bounding box center [735, 38] width 26 height 19
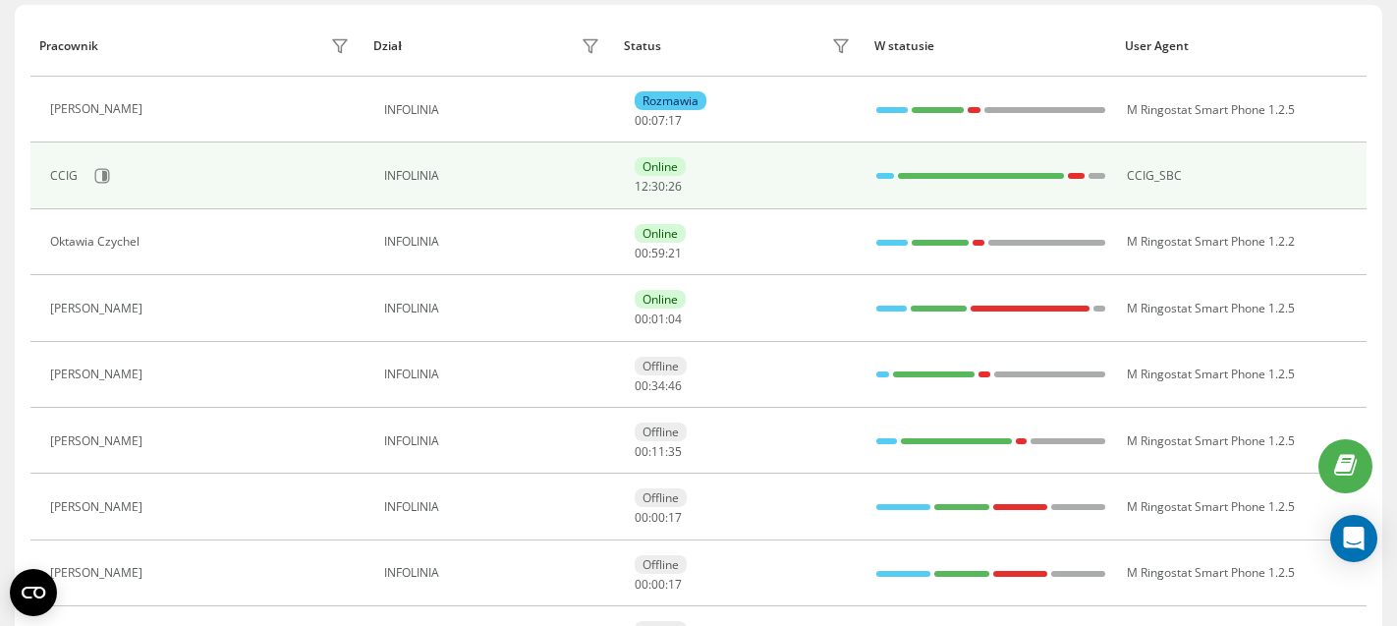
scroll to position [235, 0]
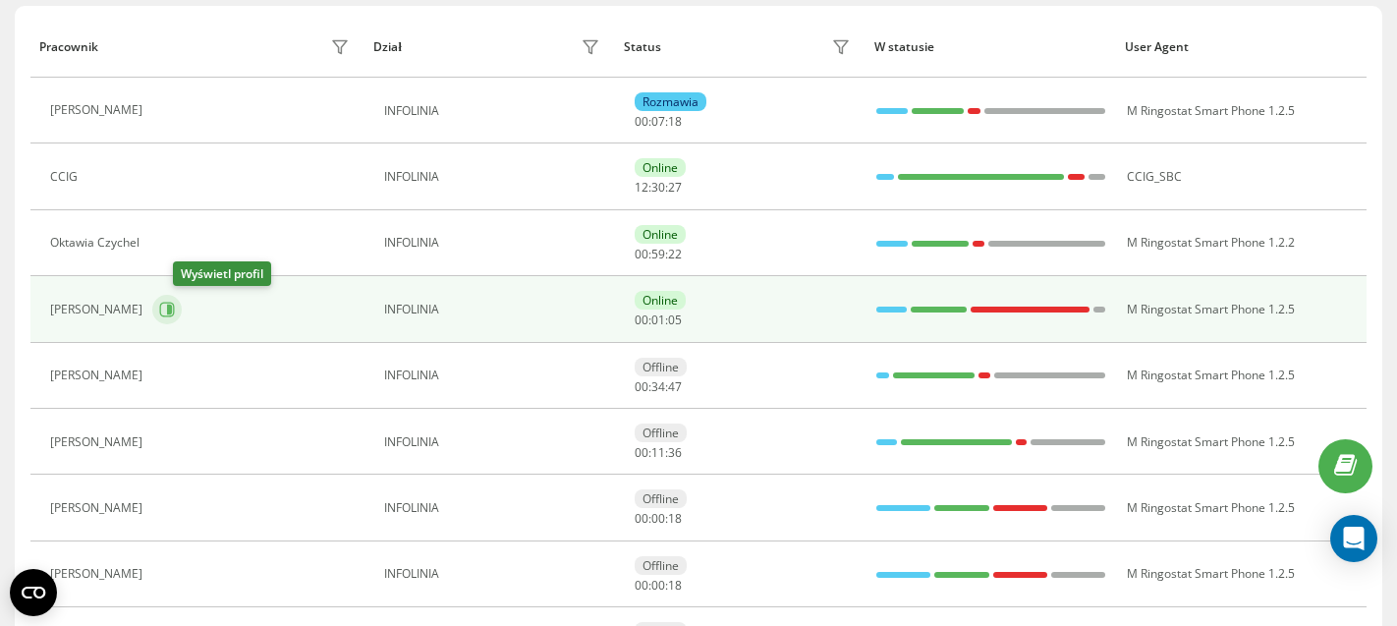
click at [172, 311] on icon at bounding box center [169, 309] width 5 height 10
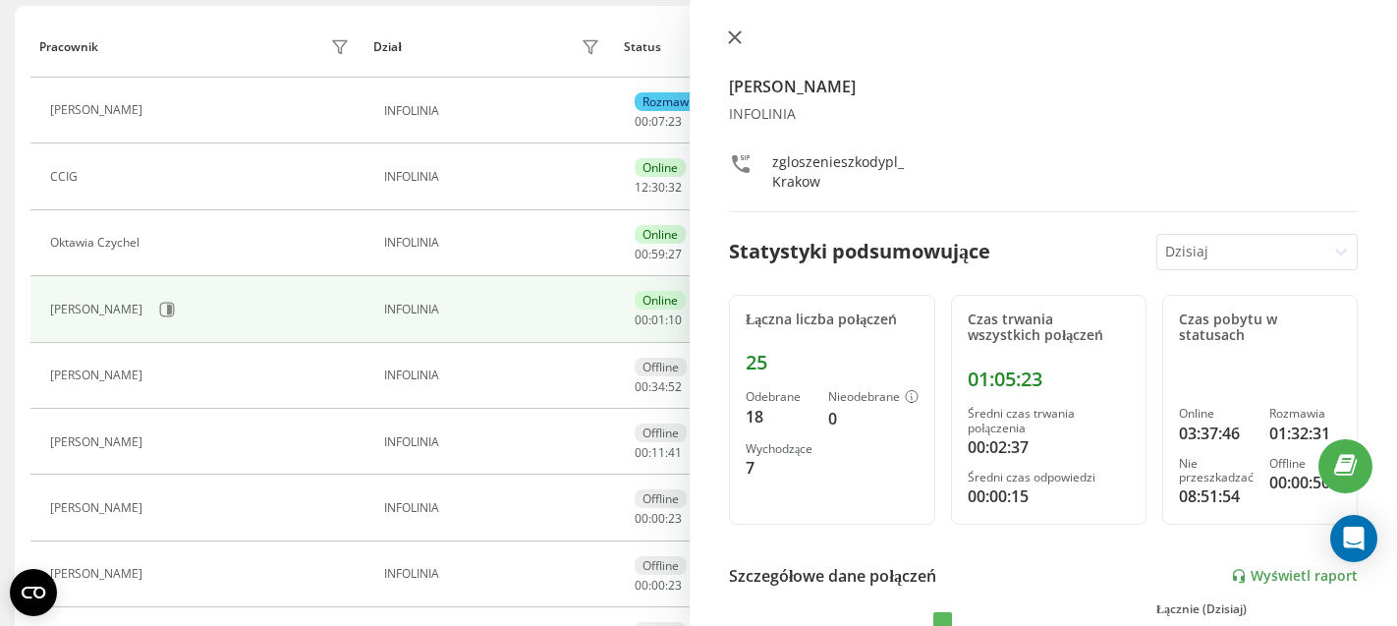
click at [730, 36] on icon at bounding box center [735, 37] width 12 height 12
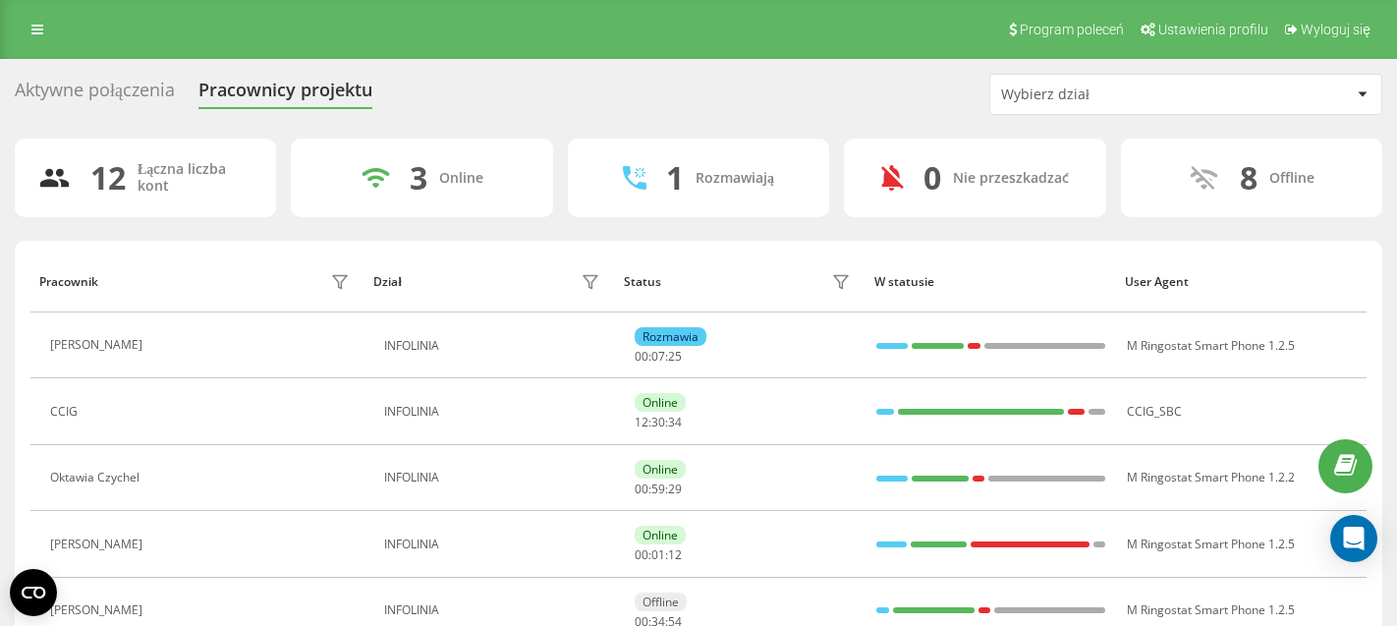
click at [111, 97] on div "Aktywne połączenia" at bounding box center [95, 95] width 160 height 30
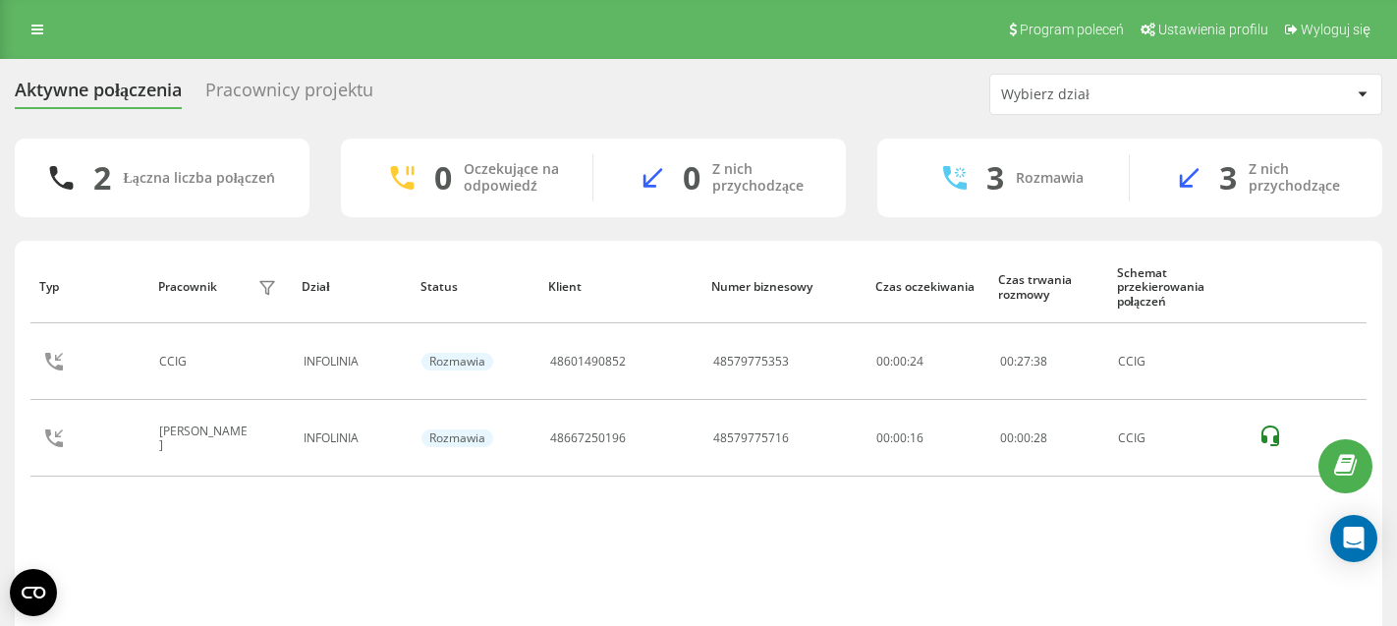
click at [301, 92] on div "Pracownicy projektu" at bounding box center [289, 95] width 168 height 30
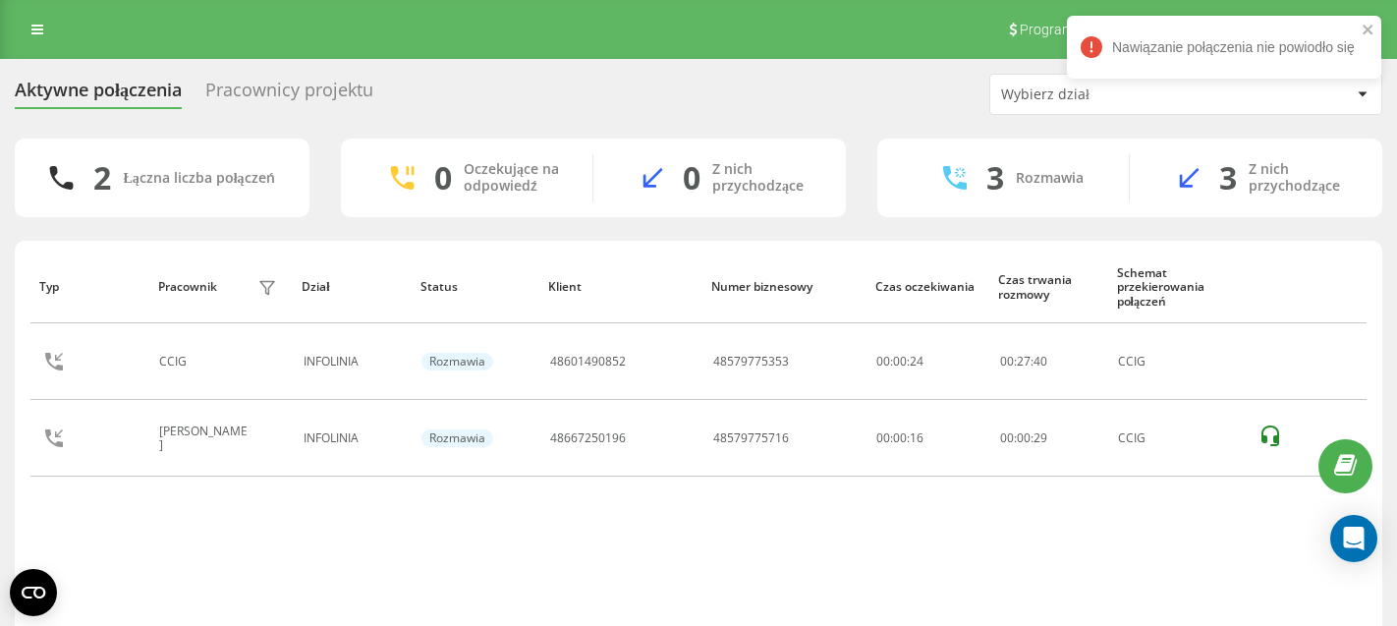
click at [301, 92] on div "Pracownicy projektu" at bounding box center [289, 95] width 168 height 30
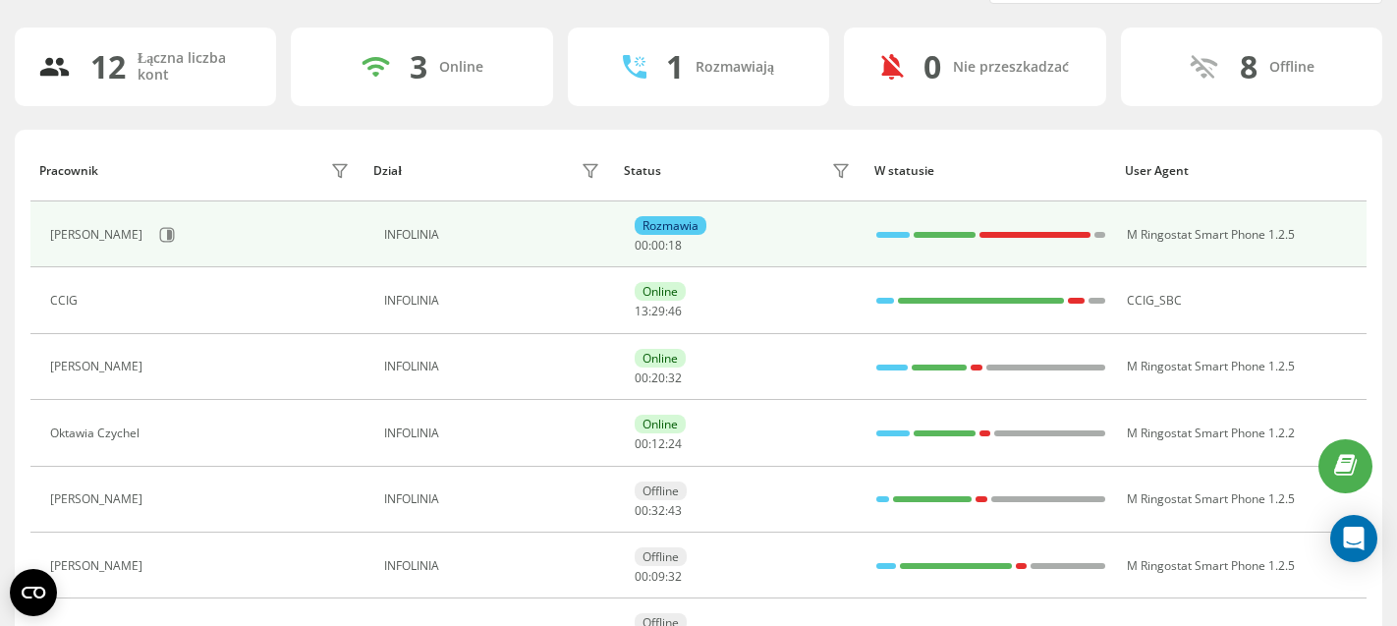
scroll to position [118, 0]
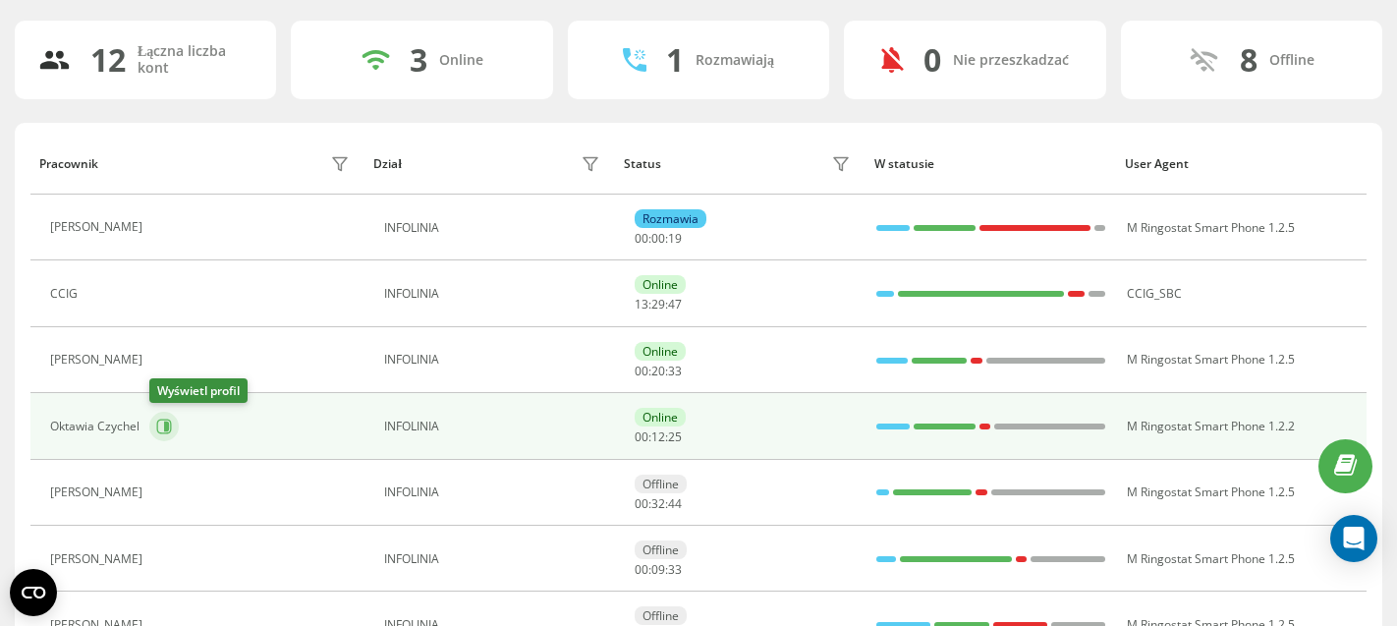
click at [157, 428] on icon at bounding box center [164, 425] width 15 height 15
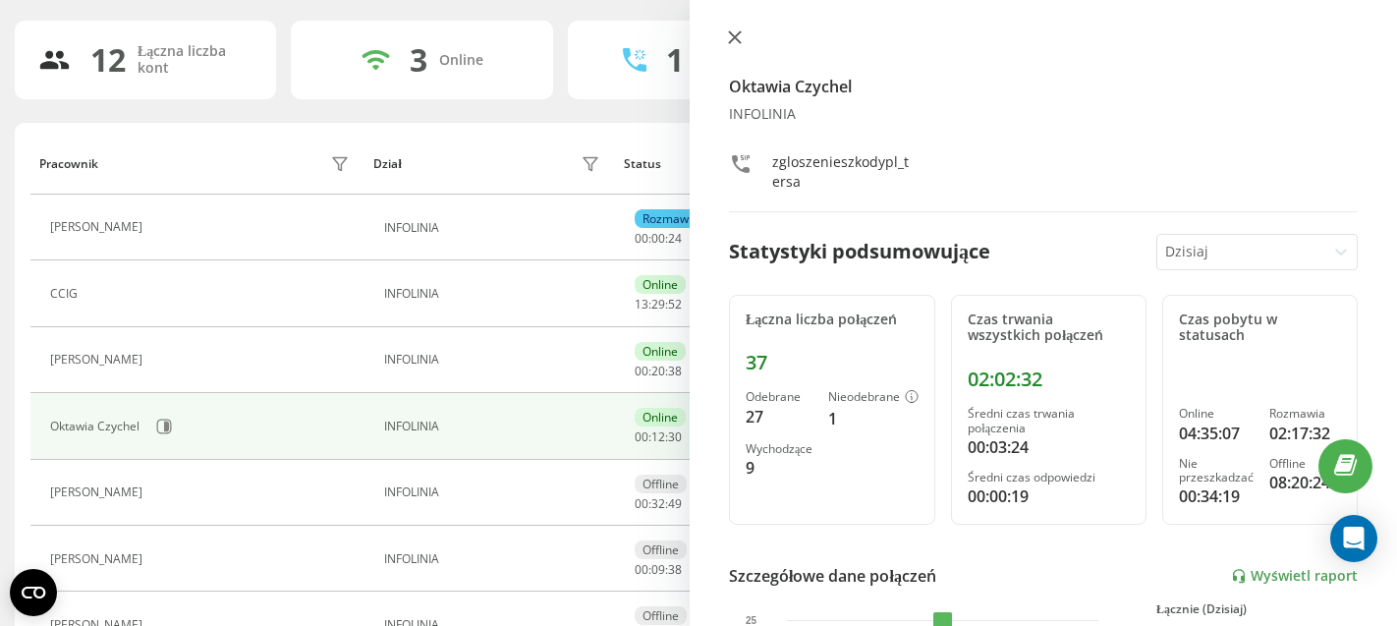
click at [735, 39] on icon at bounding box center [735, 37] width 12 height 12
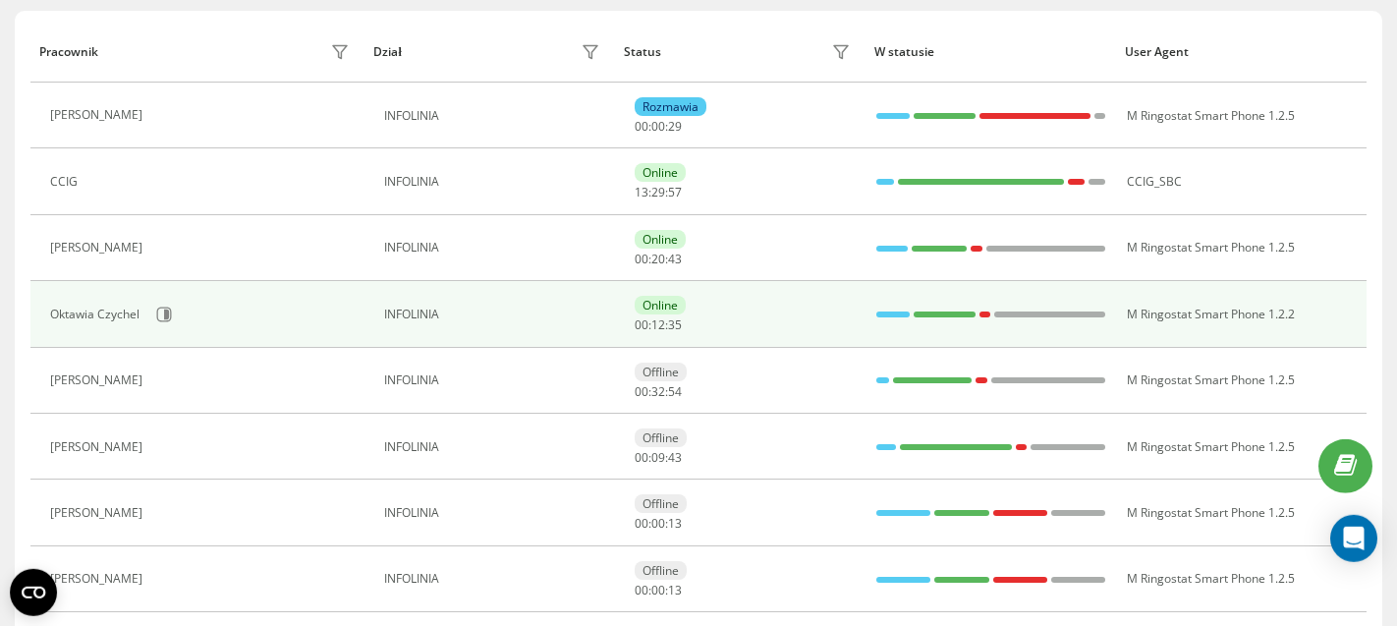
scroll to position [226, 0]
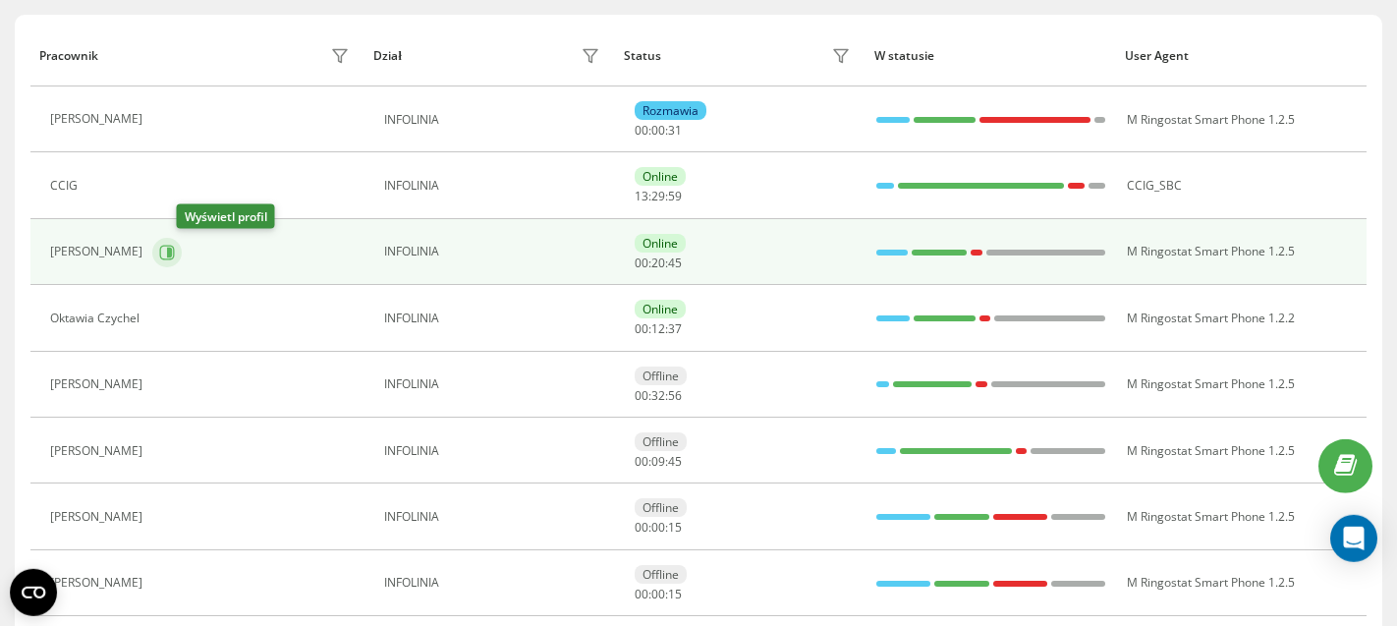
click at [172, 253] on icon at bounding box center [169, 252] width 5 height 10
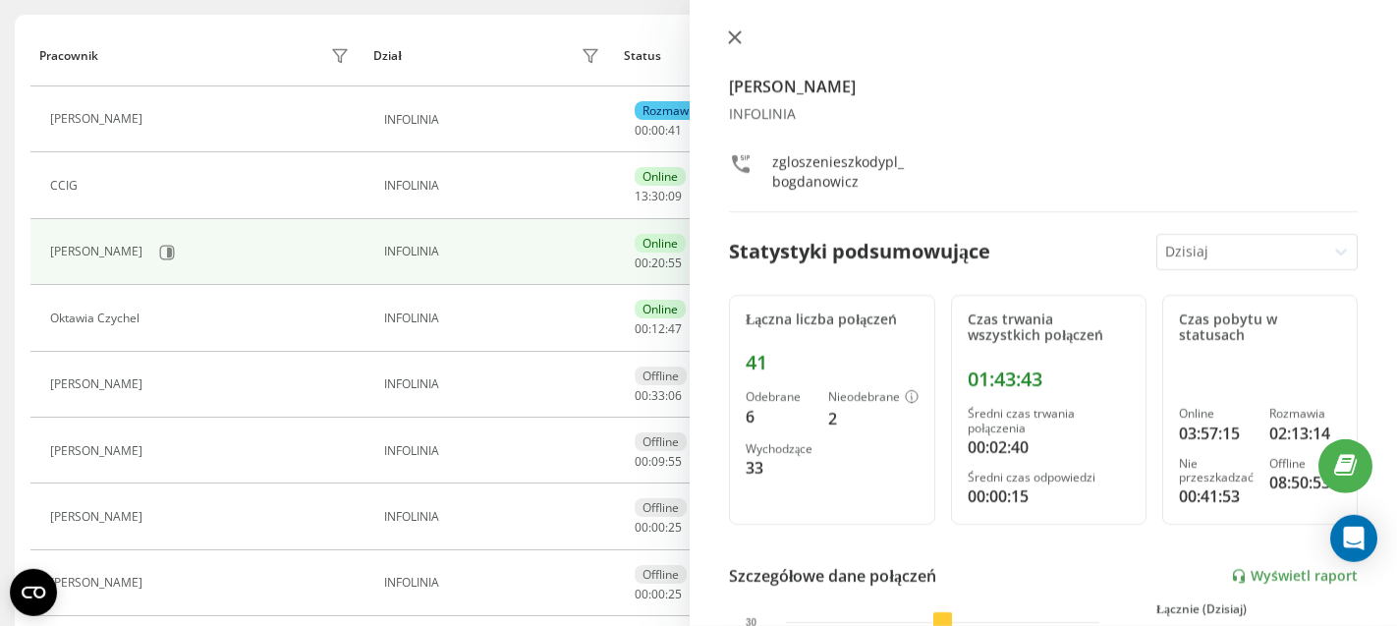
click at [733, 40] on icon at bounding box center [735, 37] width 14 height 14
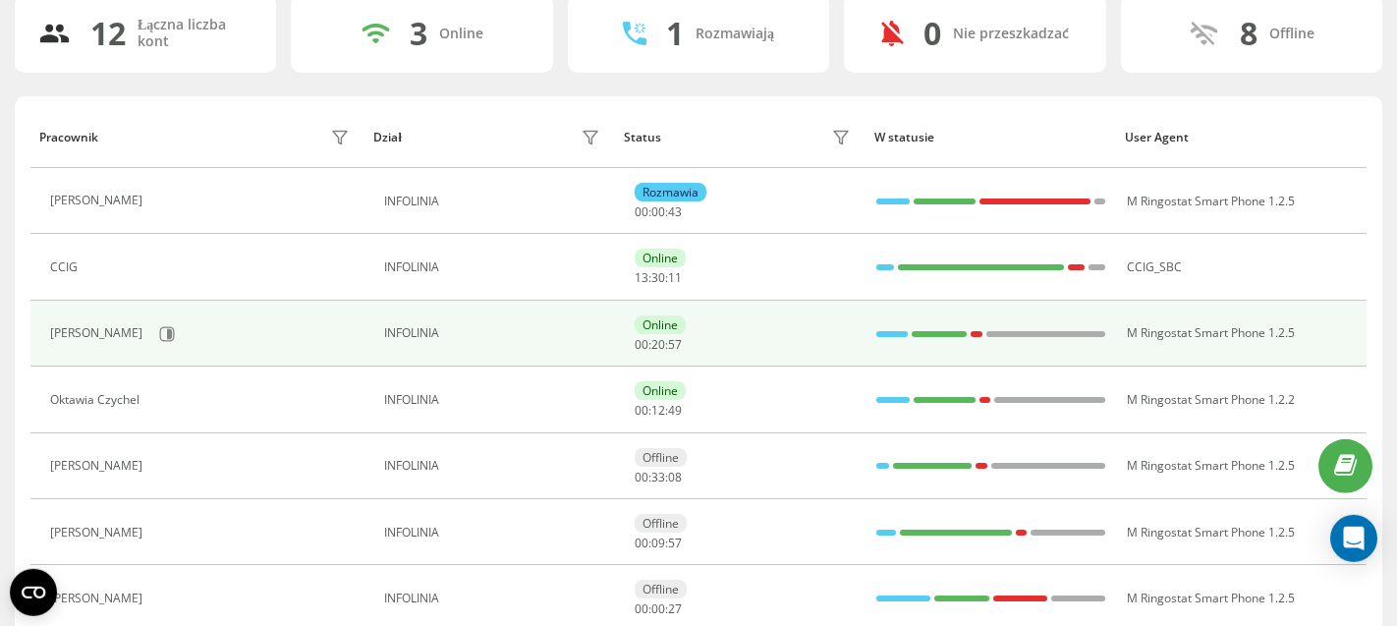
scroll to position [146, 0]
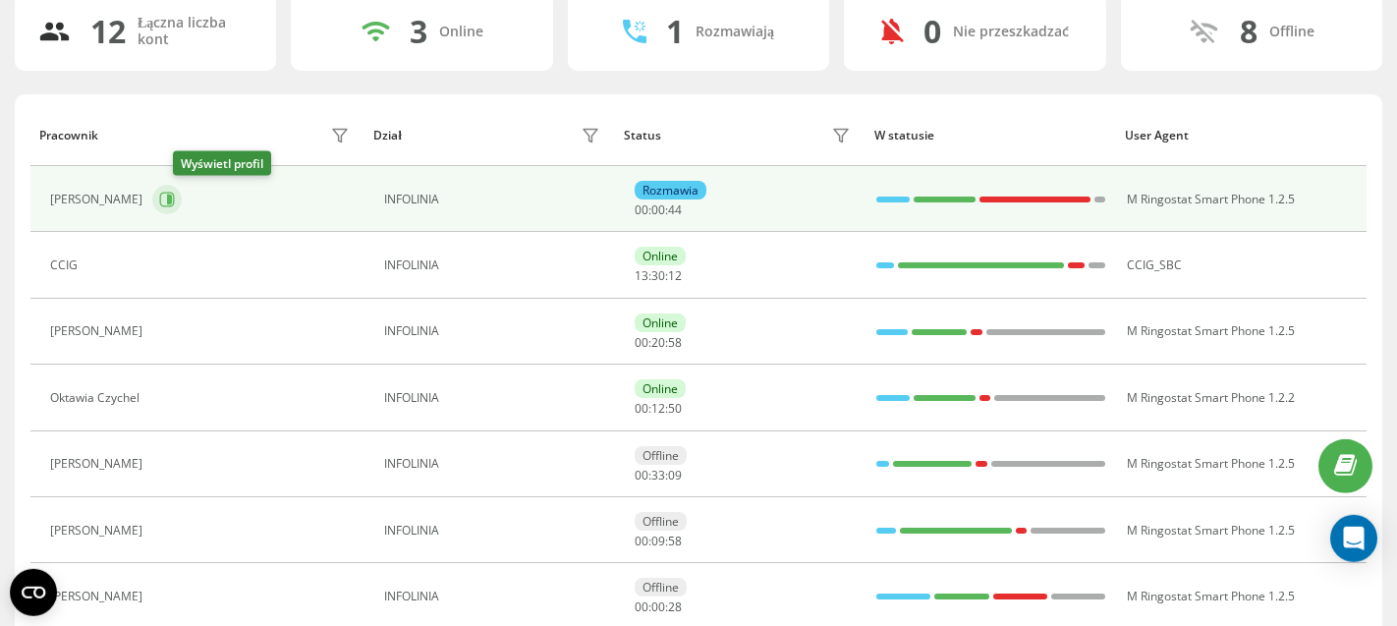
click at [175, 200] on icon at bounding box center [167, 200] width 16 height 16
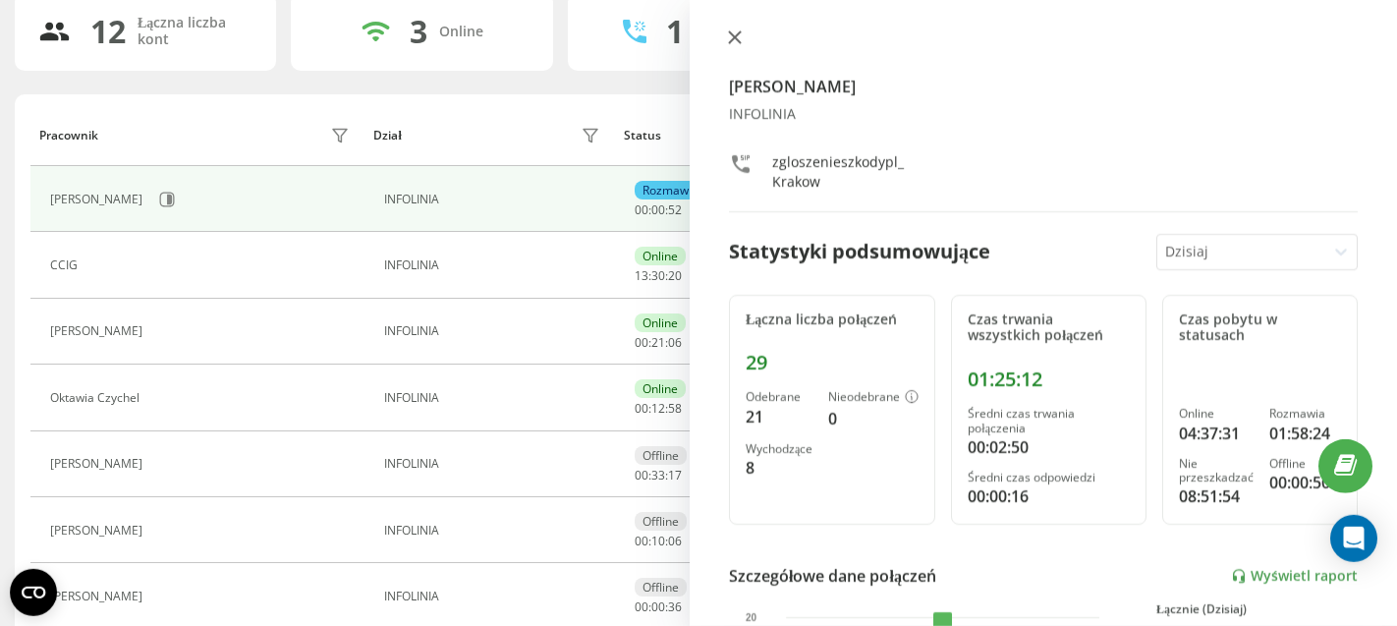
click at [735, 41] on icon at bounding box center [735, 37] width 14 height 14
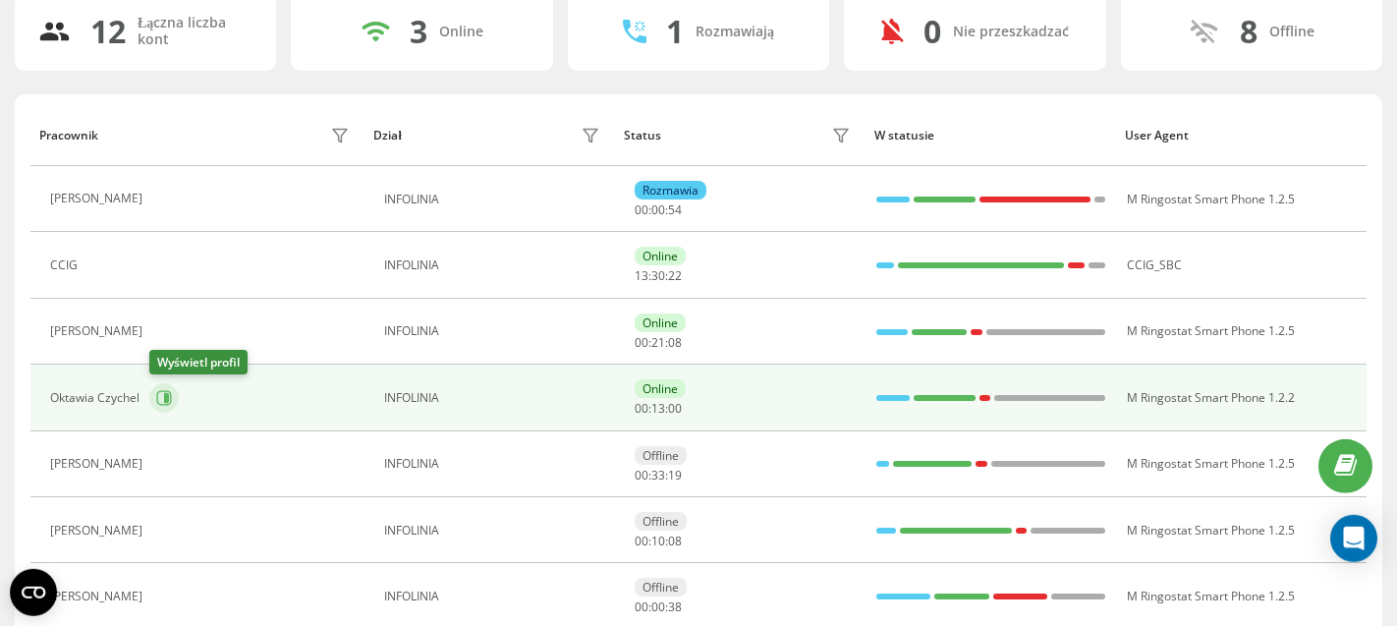
click at [173, 397] on button at bounding box center [163, 397] width 29 height 29
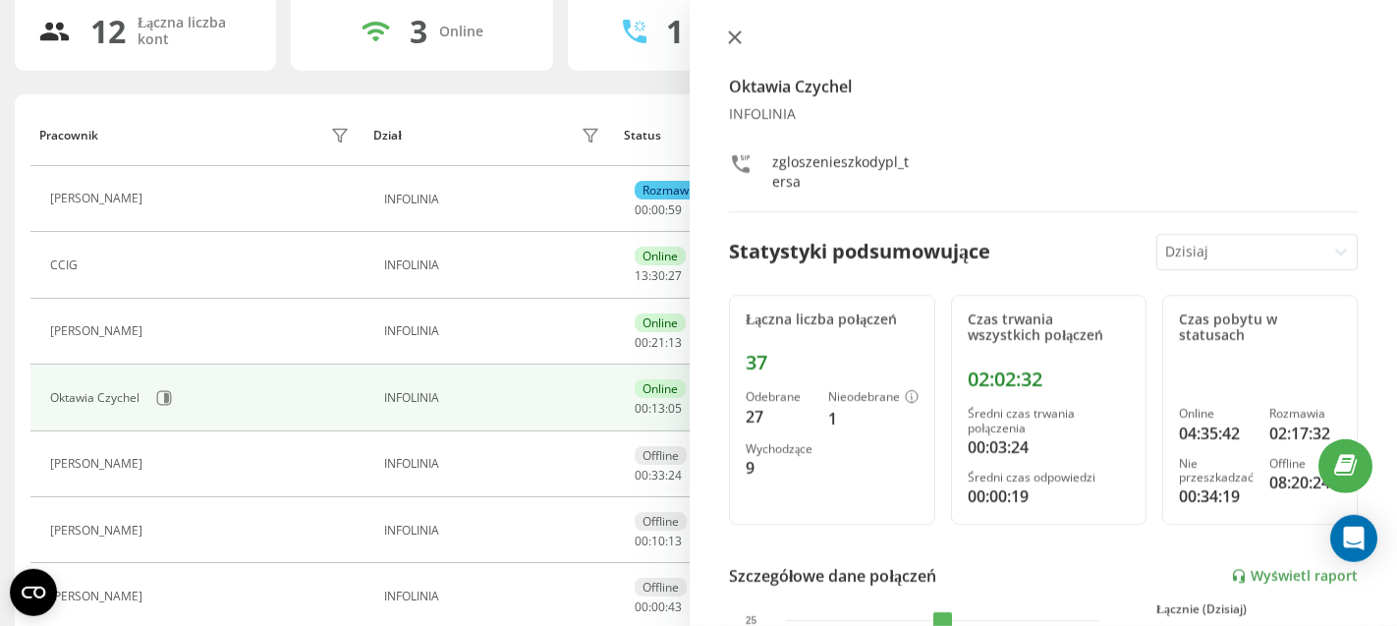
click at [737, 38] on icon at bounding box center [735, 37] width 14 height 14
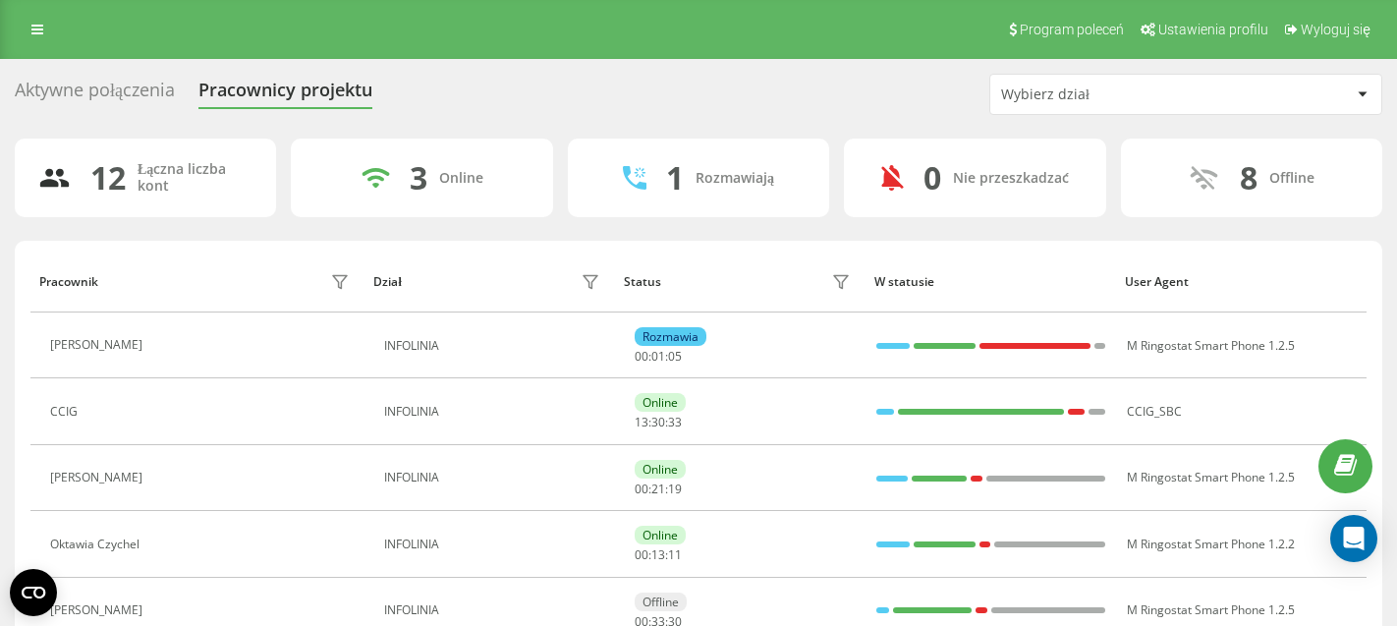
click at [122, 91] on div "Aktywne połączenia" at bounding box center [95, 95] width 160 height 30
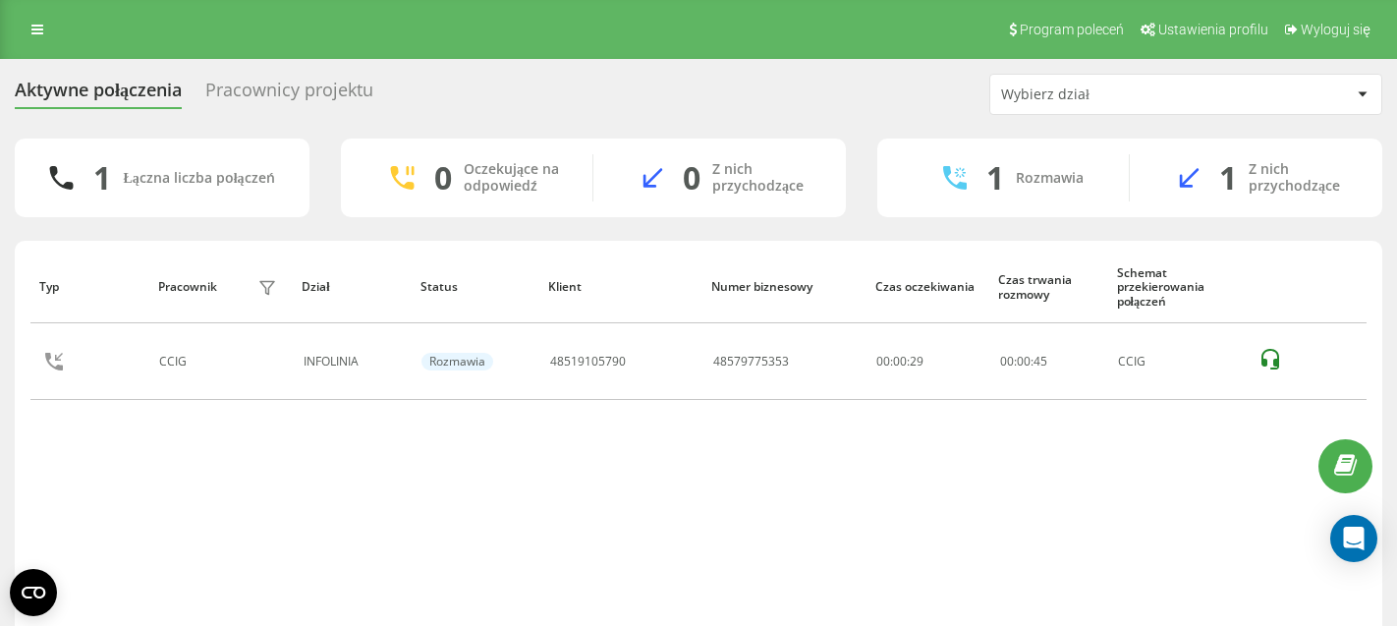
click at [283, 94] on div "Pracownicy projektu" at bounding box center [289, 95] width 168 height 30
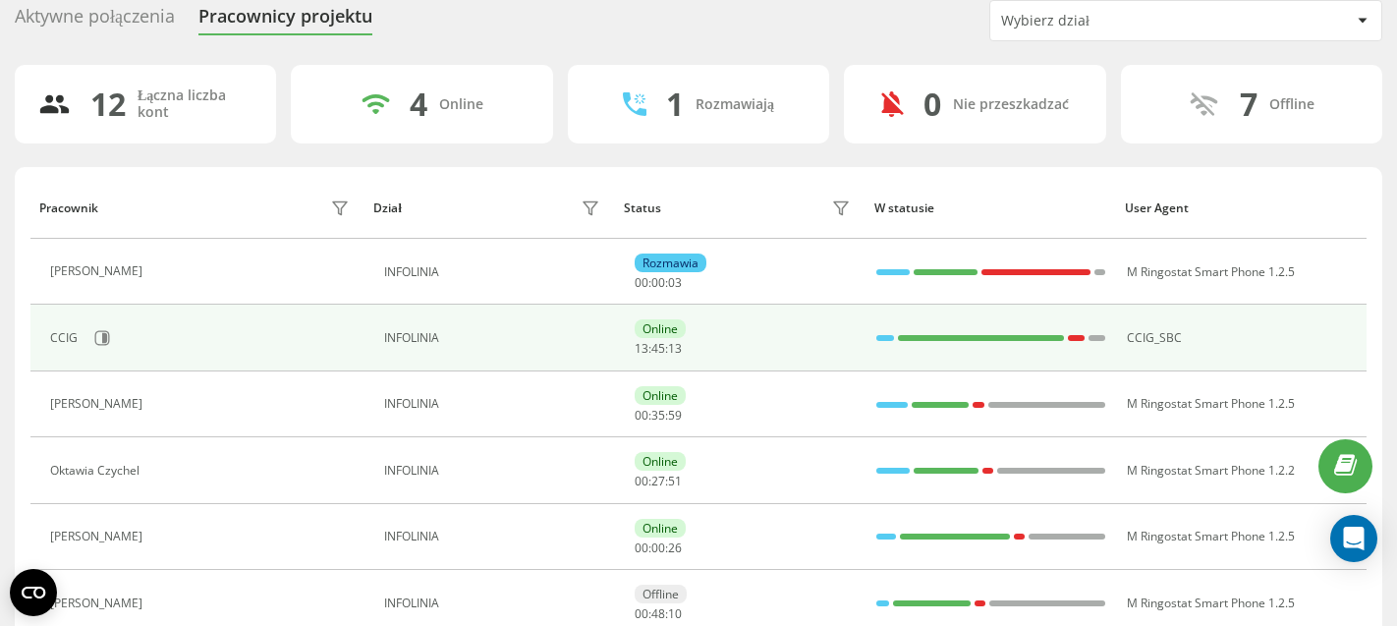
scroll to position [89, 0]
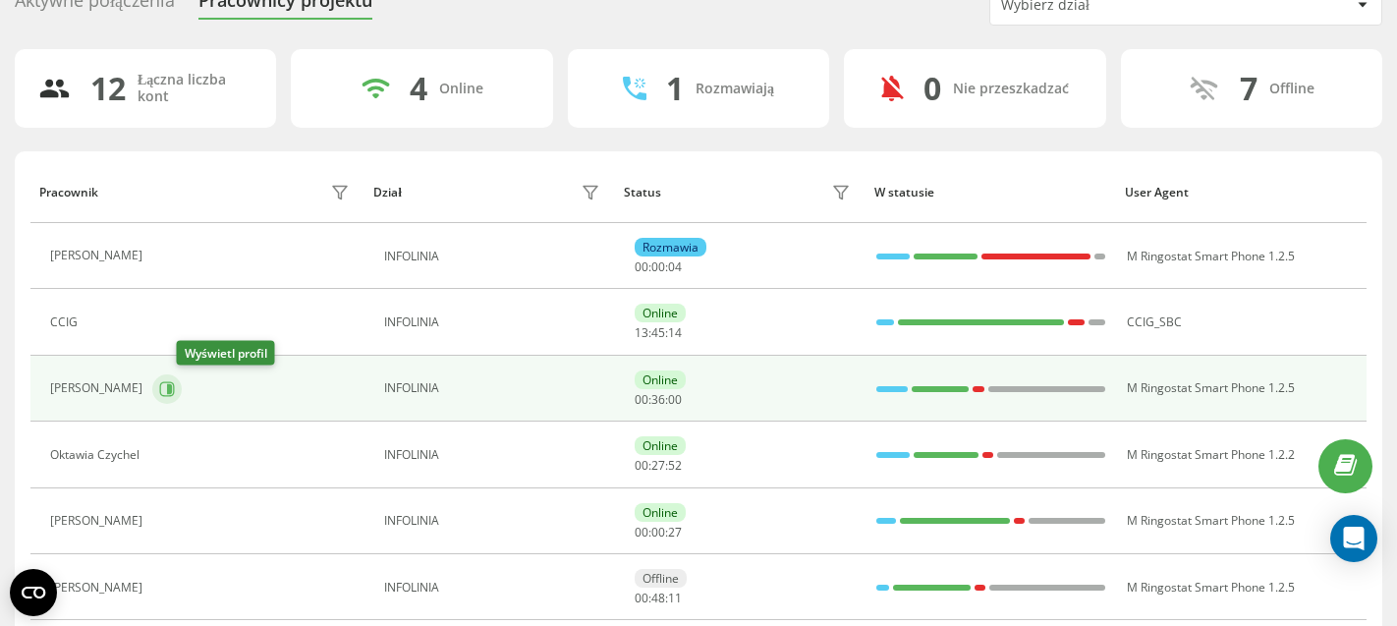
click at [175, 385] on icon at bounding box center [167, 389] width 16 height 16
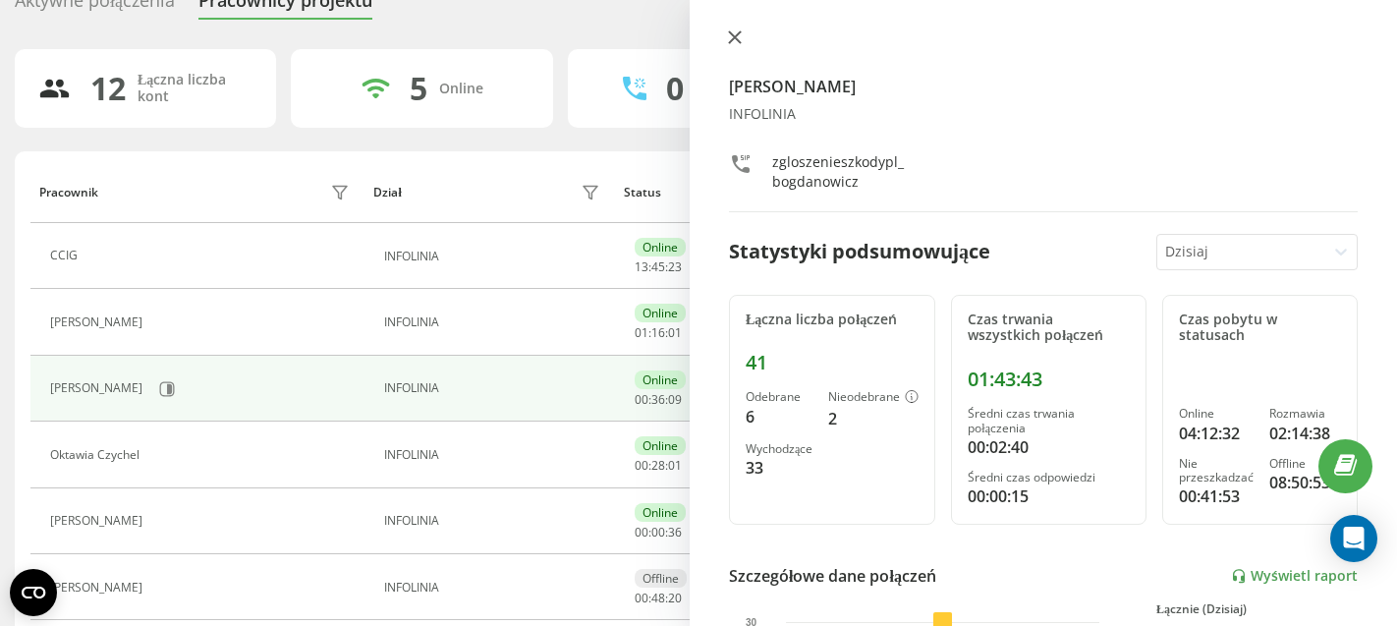
click at [729, 40] on icon at bounding box center [735, 37] width 14 height 14
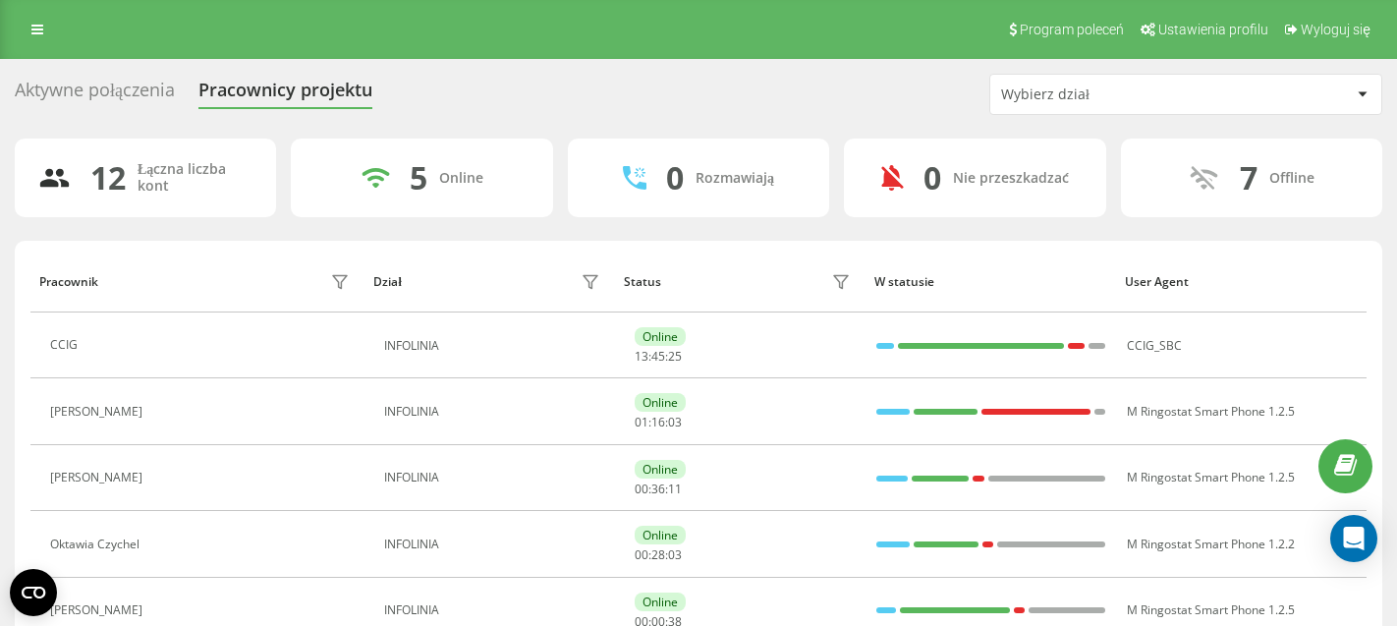
click at [105, 98] on div "Aktywne połączenia" at bounding box center [95, 95] width 160 height 30
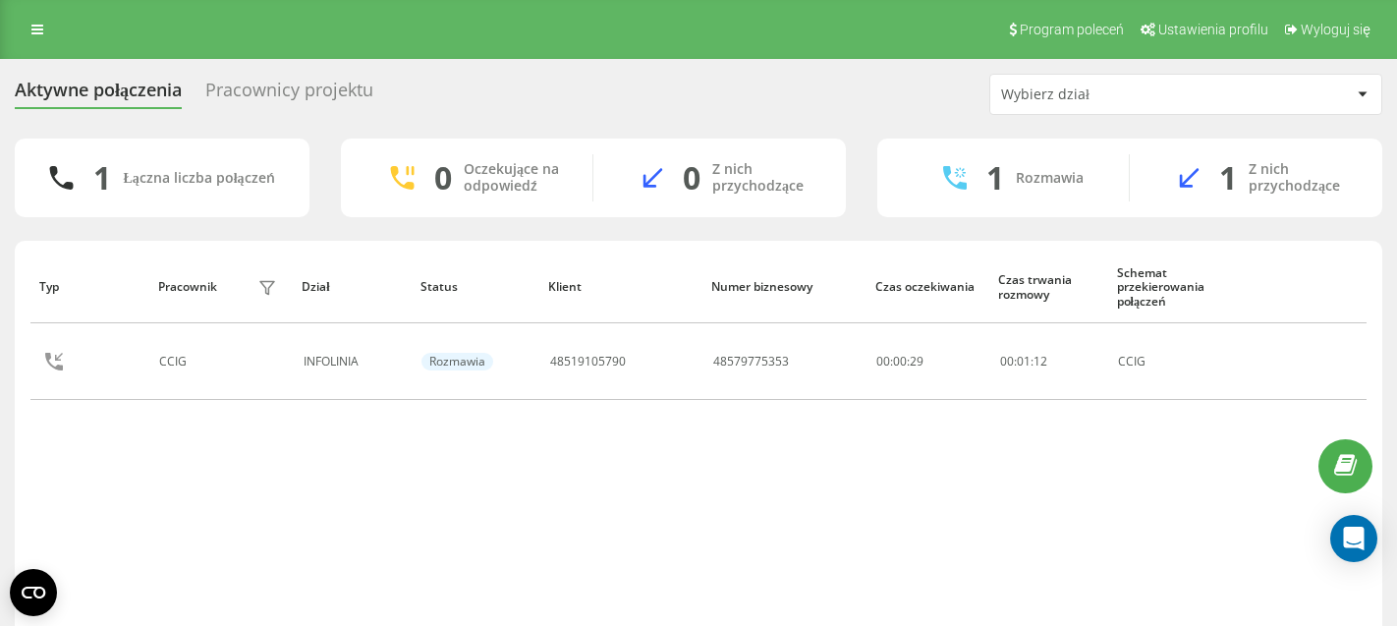
scroll to position [1, 0]
